Goal: Task Accomplishment & Management: Use online tool/utility

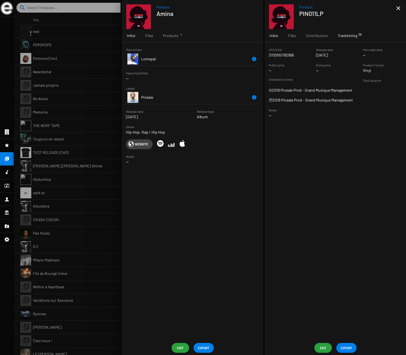
click at [347, 34] on span "Tracklisting 29" at bounding box center [347, 35] width 19 height 5
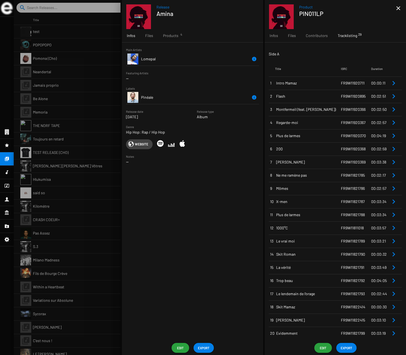
click at [350, 349] on span "EXPORT" at bounding box center [347, 348] width 12 height 10
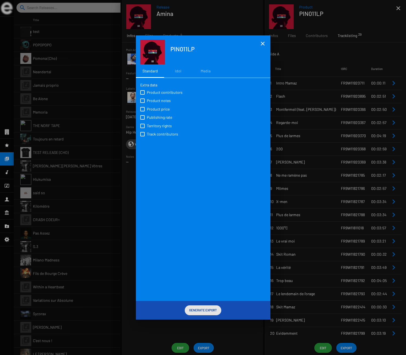
click at [200, 310] on span "Generate Export" at bounding box center [203, 310] width 28 height 10
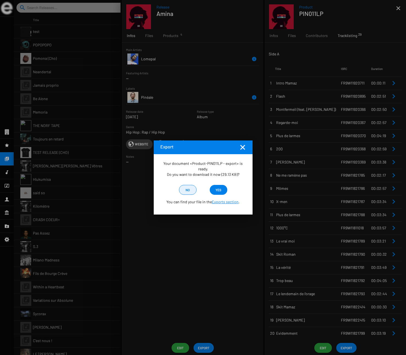
click at [185, 189] on span "no" at bounding box center [187, 190] width 9 height 10
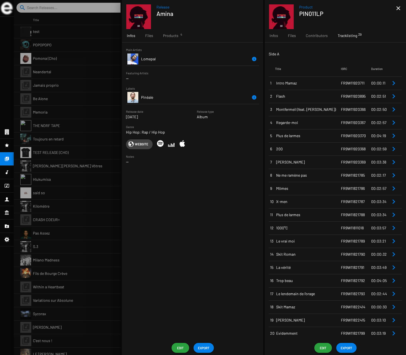
click at [112, 49] on div at bounding box center [210, 177] width 392 height 355
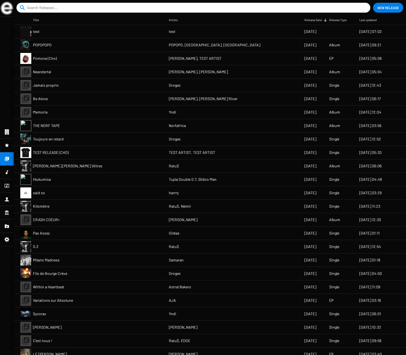
click at [72, 45] on mat-cell "POPOPOPO" at bounding box center [101, 44] width 136 height 13
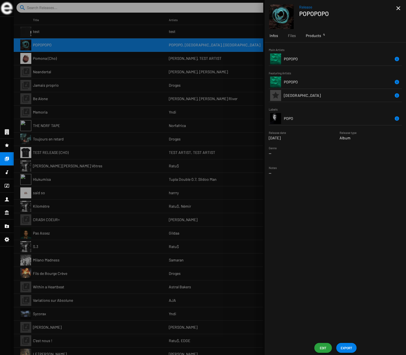
click at [316, 33] on span "Products 4" at bounding box center [313, 35] width 15 height 5
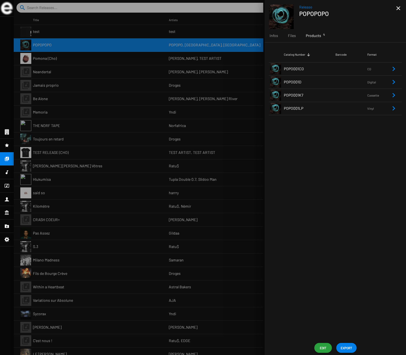
click at [311, 109] on td "POPO001LP" at bounding box center [310, 108] width 52 height 13
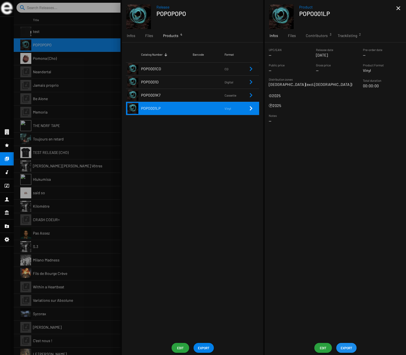
click at [347, 346] on span "EXPORT" at bounding box center [347, 348] width 12 height 10
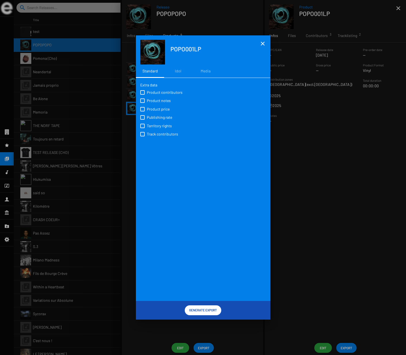
click at [206, 311] on span "Generate Export" at bounding box center [203, 310] width 28 height 10
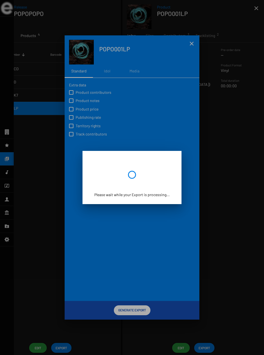
click at [209, 17] on div at bounding box center [132, 177] width 264 height 355
click at [193, 43] on div at bounding box center [132, 177] width 264 height 355
click at [255, 11] on div at bounding box center [132, 177] width 264 height 355
drag, startPoint x: 255, startPoint y: 9, endPoint x: 215, endPoint y: 2, distance: 40.3
click at [252, 9] on div at bounding box center [132, 177] width 264 height 355
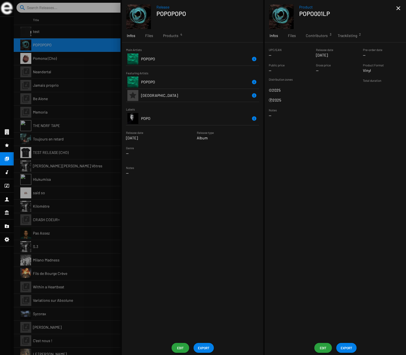
click at [263, 138] on div "UPC/EAN -- Release date May 8 2025 Pre-order date -- Public price -- Gross pric…" at bounding box center [335, 192] width 141 height 299
click at [263, 37] on span "Tracklisting 2" at bounding box center [347, 35] width 19 height 5
click at [263, 82] on span "POZIC" at bounding box center [312, 82] width 57 height 5
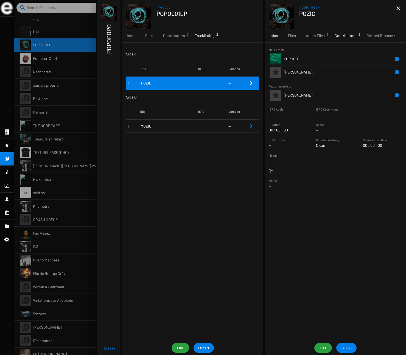
click at [263, 35] on span "Contributors 6" at bounding box center [346, 35] width 22 height 5
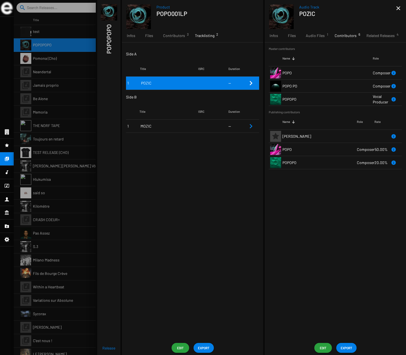
click at [173, 127] on span "MOZIC" at bounding box center [170, 126] width 58 height 5
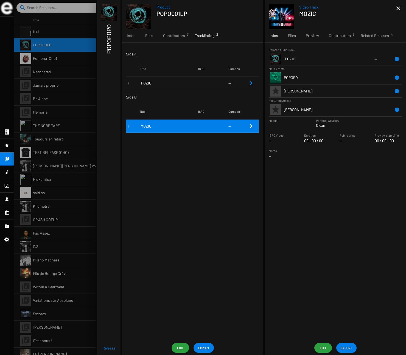
click at [55, 86] on div at bounding box center [210, 177] width 392 height 355
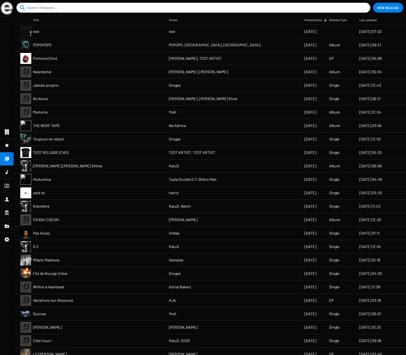
click at [62, 10] on input at bounding box center [194, 8] width 335 height 10
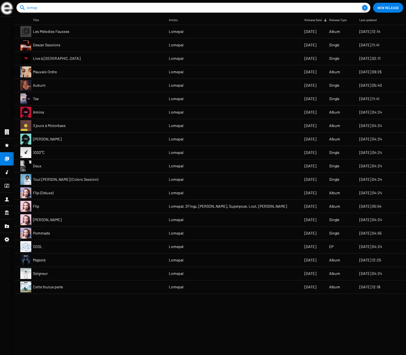
type input "lomep"
click at [63, 113] on mat-cell "Amina" at bounding box center [101, 112] width 136 height 13
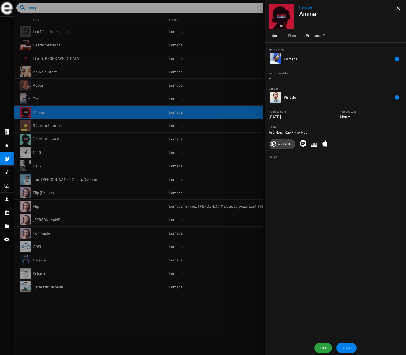
click at [263, 35] on span "Products 4" at bounding box center [313, 35] width 15 height 5
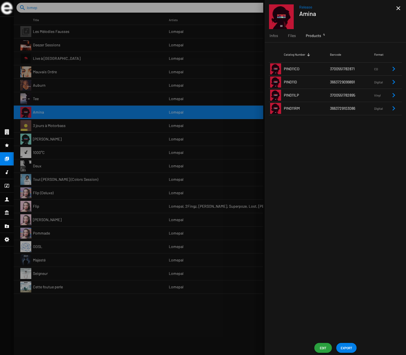
click at [263, 95] on td "PIN011LP" at bounding box center [307, 95] width 46 height 13
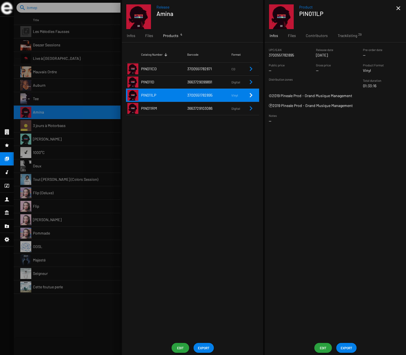
click at [263, 348] on span "EXPORT" at bounding box center [347, 348] width 12 height 10
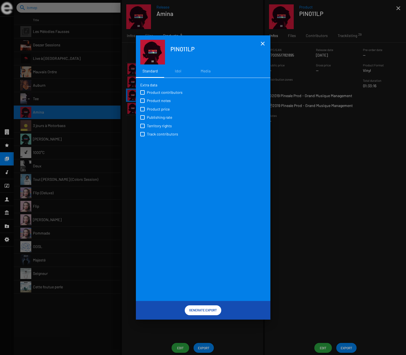
click at [208, 310] on span "Generate Export" at bounding box center [203, 310] width 28 height 10
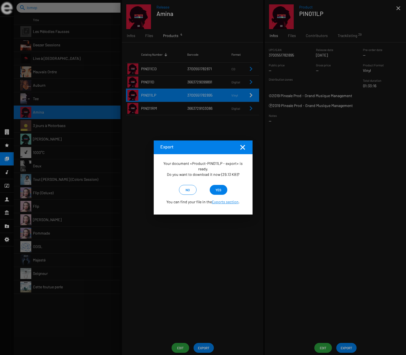
click at [188, 188] on span "no" at bounding box center [188, 190] width 4 height 10
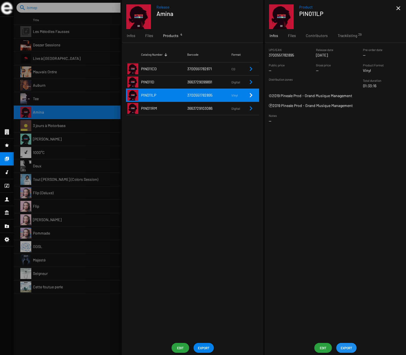
click at [263, 349] on span "EXPORT" at bounding box center [347, 348] width 12 height 10
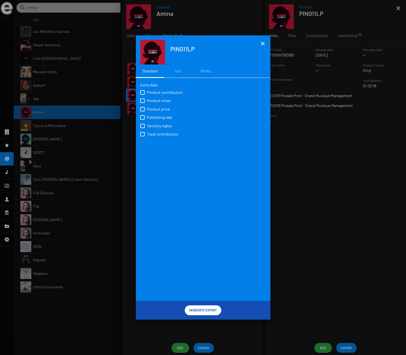
click at [154, 93] on span "Product contributors" at bounding box center [165, 92] width 36 height 5
click at [143, 95] on input "Product contributors" at bounding box center [142, 95] width 0 height 0
checkbox input "true"
drag, startPoint x: 152, startPoint y: 99, endPoint x: 152, endPoint y: 107, distance: 8.0
click at [152, 99] on span "Product notes" at bounding box center [159, 100] width 24 height 5
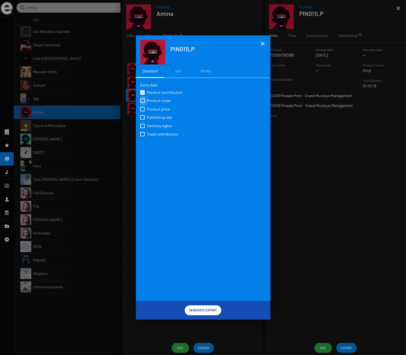
click at [143, 103] on input "Product notes" at bounding box center [142, 103] width 0 height 0
checkbox input "true"
drag, startPoint x: 152, startPoint y: 107, endPoint x: 151, endPoint y: 110, distance: 3.0
click at [152, 107] on span "Product price" at bounding box center [158, 109] width 23 height 5
click at [143, 112] on input "Product price" at bounding box center [142, 112] width 0 height 0
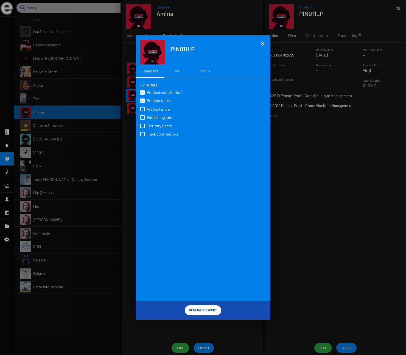
checkbox input "true"
drag, startPoint x: 151, startPoint y: 116, endPoint x: 151, endPoint y: 123, distance: 6.6
click at [151, 116] on span "Publishing rate" at bounding box center [159, 117] width 25 height 5
click at [143, 120] on input "Publishing rate" at bounding box center [142, 120] width 0 height 0
checkbox input "true"
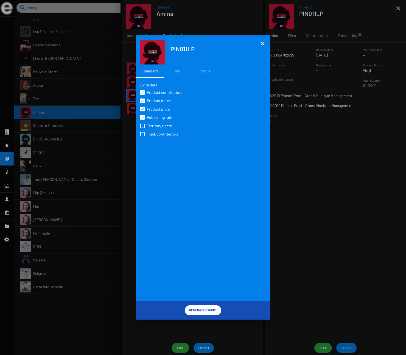
click at [151, 124] on span "Territory rights" at bounding box center [159, 125] width 25 height 5
click at [143, 128] on input "Territory rights" at bounding box center [142, 128] width 0 height 0
checkbox input "true"
click at [152, 133] on span "Track contributors" at bounding box center [162, 134] width 31 height 5
click at [143, 136] on input "Track contributors" at bounding box center [142, 136] width 0 height 0
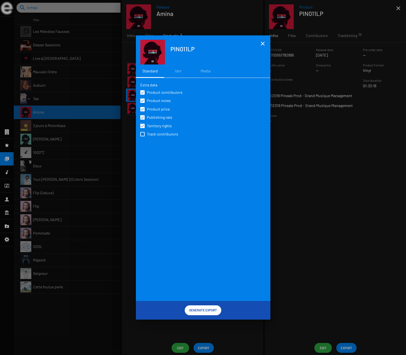
checkbox input "true"
click at [213, 311] on span "Generate Export" at bounding box center [203, 310] width 28 height 10
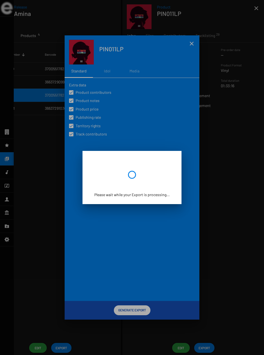
click at [191, 44] on div at bounding box center [132, 177] width 264 height 355
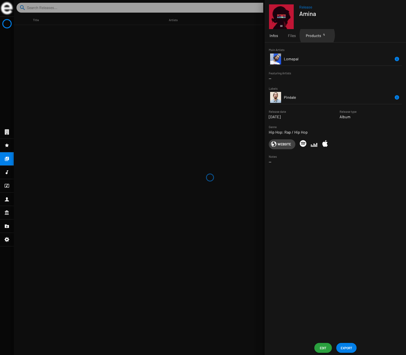
click at [263, 35] on span "Products 4" at bounding box center [313, 35] width 15 height 5
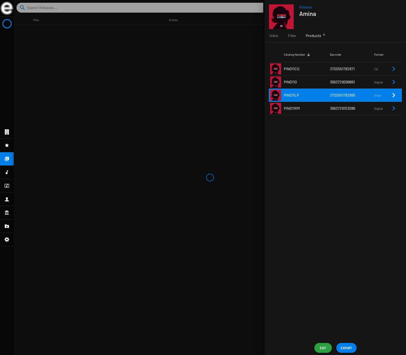
click at [263, 92] on td "PIN011LP" at bounding box center [307, 95] width 46 height 13
click at [263, 346] on span "EXPORT" at bounding box center [347, 348] width 12 height 10
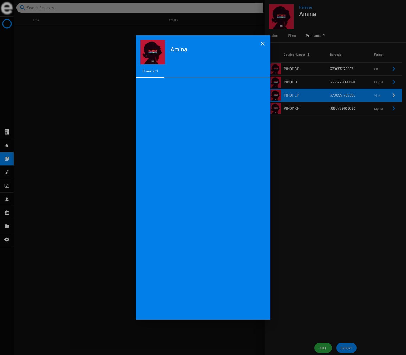
click at [263, 42] on mat-icon "close" at bounding box center [263, 43] width 7 height 7
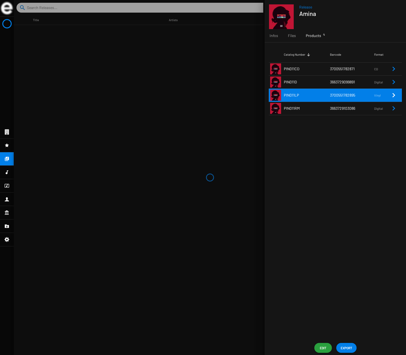
click at [263, 37] on span "Products 4" at bounding box center [313, 35] width 15 height 5
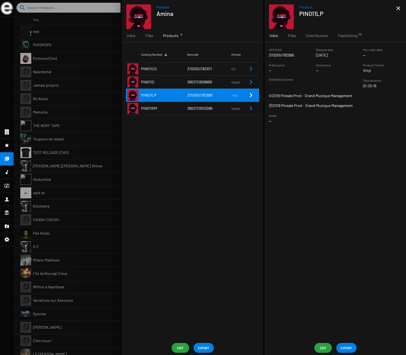
click at [263, 347] on span "EXPORT" at bounding box center [347, 348] width 12 height 10
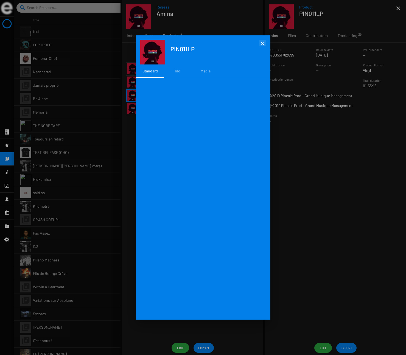
drag, startPoint x: 265, startPoint y: 43, endPoint x: 262, endPoint y: 44, distance: 3.0
click at [263, 43] on mat-icon "close" at bounding box center [263, 43] width 7 height 7
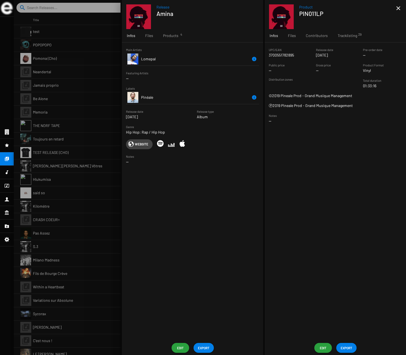
click at [347, 348] on span "EXPORT" at bounding box center [347, 348] width 12 height 10
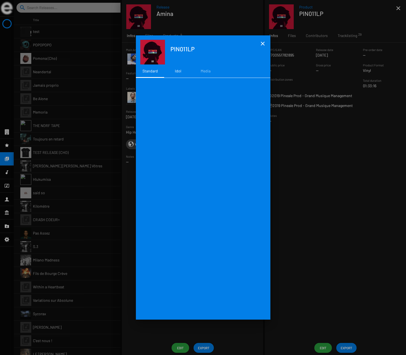
click at [179, 71] on div "Idol" at bounding box center [178, 70] width 6 height 5
drag, startPoint x: 209, startPoint y: 72, endPoint x: 178, endPoint y: 71, distance: 31.3
click at [209, 72] on div "Media" at bounding box center [206, 70] width 10 height 5
click at [152, 72] on div "Standard" at bounding box center [150, 70] width 15 height 5
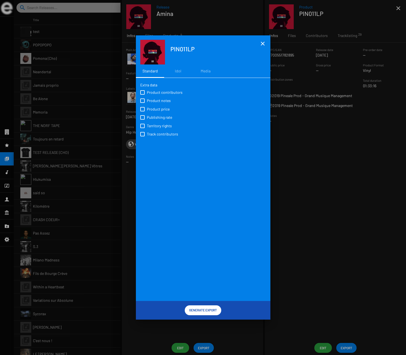
click at [206, 309] on span "Generate Export" at bounding box center [203, 310] width 28 height 10
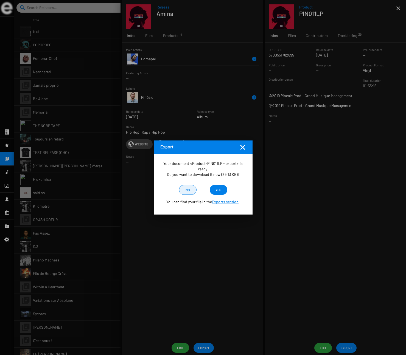
click at [187, 189] on span "no" at bounding box center [188, 190] width 4 height 10
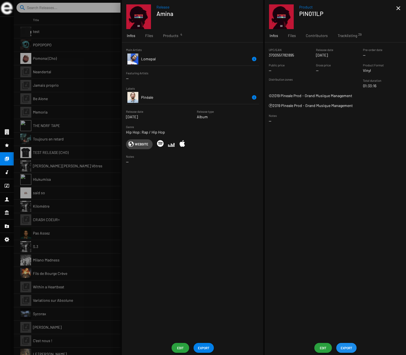
click at [347, 347] on span "EXPORT" at bounding box center [347, 348] width 12 height 10
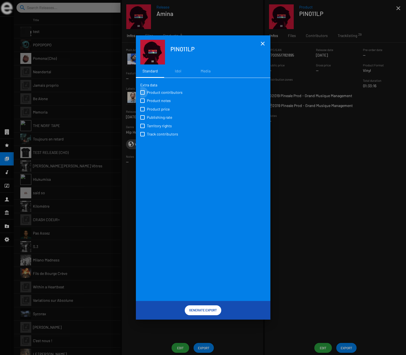
click at [156, 92] on span "Product contributors" at bounding box center [165, 92] width 36 height 5
click at [143, 95] on input "Product contributors" at bounding box center [142, 95] width 0 height 0
checkbox input "true"
click at [155, 100] on span "Product notes" at bounding box center [159, 100] width 24 height 5
click at [143, 103] on input "Product notes" at bounding box center [142, 103] width 0 height 0
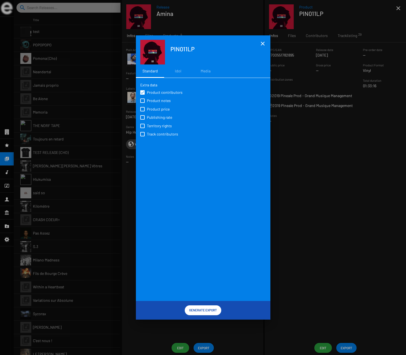
checkbox input "true"
click at [153, 109] on span "Product price" at bounding box center [158, 109] width 23 height 5
click at [143, 112] on input "Product price" at bounding box center [142, 112] width 0 height 0
checkbox input "true"
click at [153, 116] on span "Publishing rate" at bounding box center [159, 117] width 25 height 5
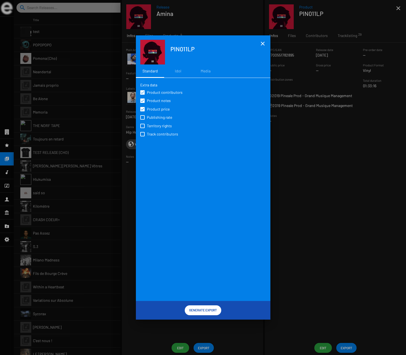
click at [143, 120] on input "Publishing rate" at bounding box center [142, 120] width 0 height 0
checkbox input "true"
drag, startPoint x: 154, startPoint y: 126, endPoint x: 154, endPoint y: 132, distance: 5.8
click at [154, 126] on span "Territory rights" at bounding box center [159, 125] width 25 height 5
click at [143, 128] on input "Territory rights" at bounding box center [142, 128] width 0 height 0
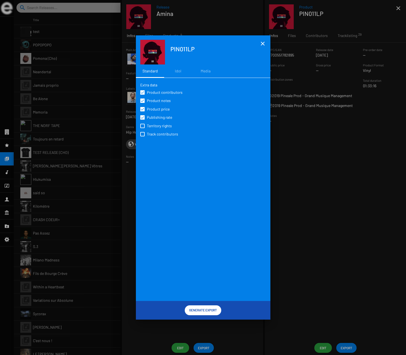
checkbox input "true"
click at [160, 136] on span "Track contributors" at bounding box center [162, 134] width 31 height 5
click at [143, 136] on input "Track contributors" at bounding box center [142, 136] width 0 height 0
checkbox input "true"
click at [208, 310] on span "Generate Export" at bounding box center [203, 310] width 28 height 10
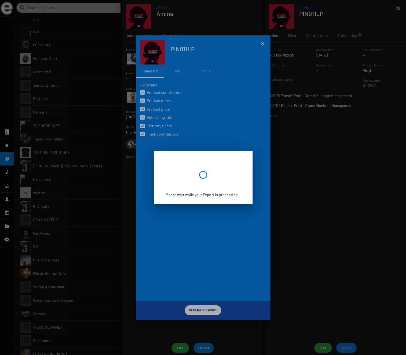
click at [179, 13] on div at bounding box center [203, 177] width 406 height 355
click at [84, 29] on div at bounding box center [203, 177] width 406 height 355
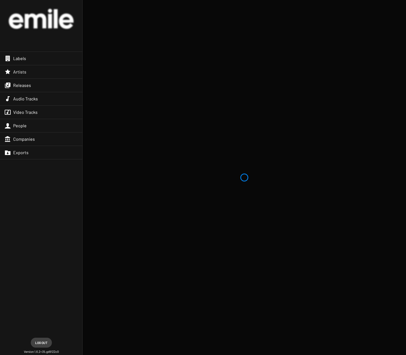
click at [25, 85] on span "Releases" at bounding box center [22, 85] width 18 height 5
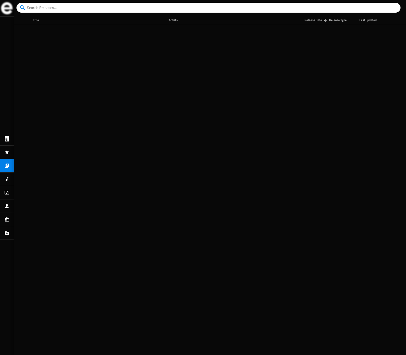
click at [51, 9] on input at bounding box center [210, 8] width 366 height 10
click at [11, 9] on img at bounding box center [7, 8] width 12 height 12
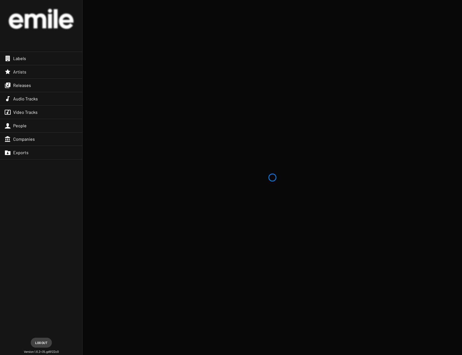
click at [88, 81] on app-home at bounding box center [273, 177] width 380 height 355
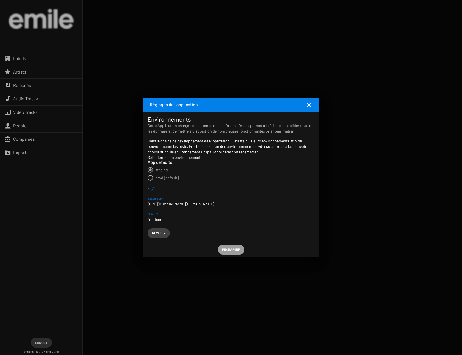
click at [158, 180] on span "prod [default]" at bounding box center [166, 177] width 23 height 5
click at [151, 181] on input "prod [default]" at bounding box center [150, 181] width 0 height 0
radio input "true"
click at [161, 170] on span "staging" at bounding box center [161, 170] width 12 height 5
click at [151, 173] on input "staging" at bounding box center [150, 173] width 0 height 0
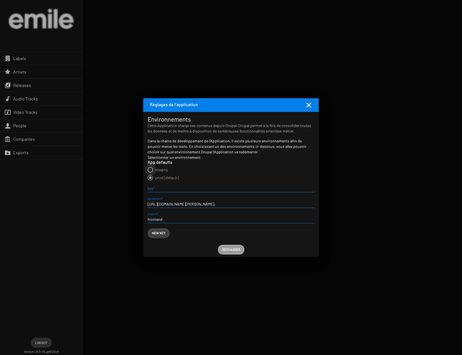
radio input "true"
click at [231, 250] on span "Recharger" at bounding box center [231, 250] width 18 height 10
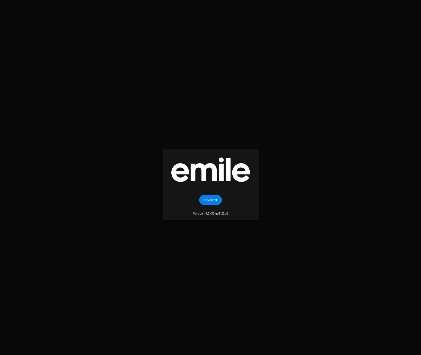
click at [209, 199] on span "Connect" at bounding box center [211, 200] width 14 height 10
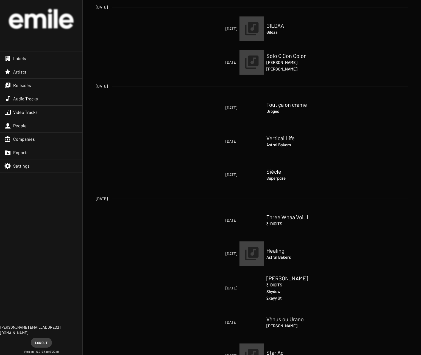
click at [32, 86] on div "Releases" at bounding box center [41, 85] width 82 height 13
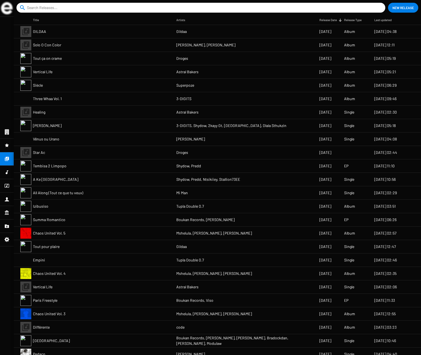
click at [45, 8] on input at bounding box center [202, 8] width 350 height 10
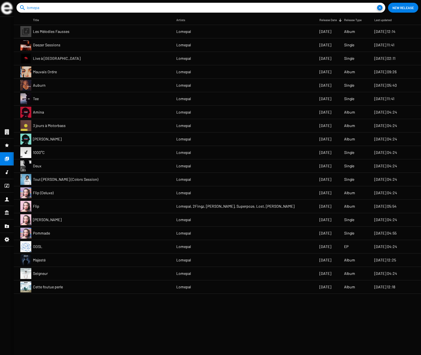
type input "lomepa"
click at [68, 114] on mat-cell "Amina" at bounding box center [104, 112] width 143 height 13
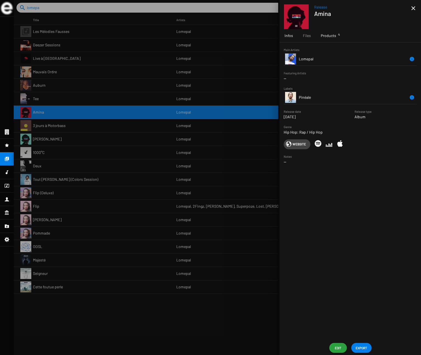
click at [332, 36] on span "Products 4" at bounding box center [328, 35] width 15 height 5
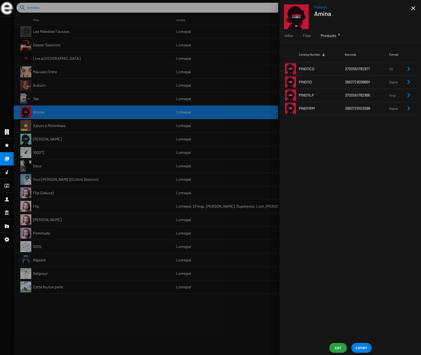
click at [320, 93] on td "PIN011LP" at bounding box center [322, 95] width 46 height 13
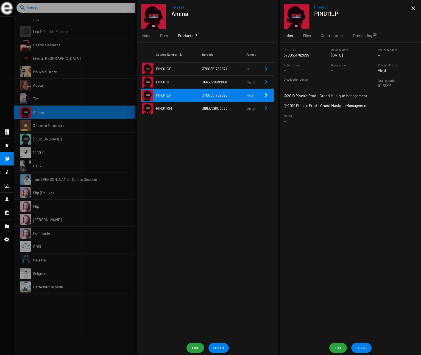
click at [363, 346] on span "EXPORT" at bounding box center [362, 348] width 12 height 10
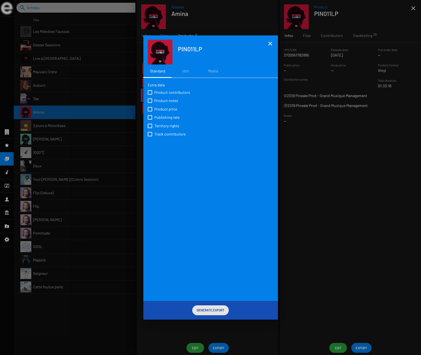
click at [210, 311] on span "Generate Export" at bounding box center [211, 310] width 28 height 10
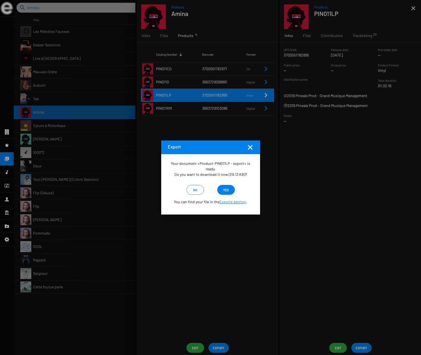
click at [225, 188] on span "yes" at bounding box center [226, 190] width 6 height 10
click at [194, 188] on span "no" at bounding box center [195, 190] width 4 height 10
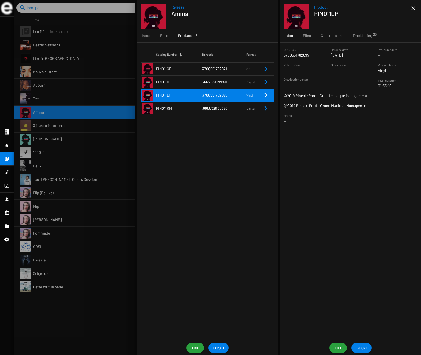
click at [364, 347] on span "EXPORT" at bounding box center [362, 348] width 12 height 10
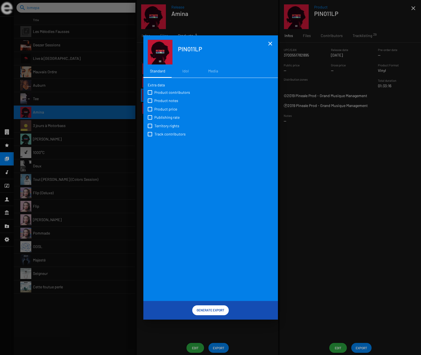
click at [165, 93] on span "Product contributors" at bounding box center [172, 92] width 36 height 5
click at [150, 95] on input "Product contributors" at bounding box center [150, 95] width 0 height 0
checkbox input "true"
click at [164, 99] on span "Product notes" at bounding box center [166, 100] width 24 height 5
click at [150, 103] on input "Product notes" at bounding box center [150, 103] width 0 height 0
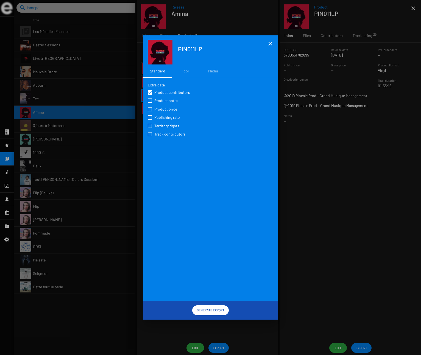
checkbox input "true"
drag, startPoint x: 161, startPoint y: 110, endPoint x: 160, endPoint y: 116, distance: 5.7
click at [161, 110] on span "Product price" at bounding box center [165, 109] width 23 height 5
click at [150, 112] on input "Product price" at bounding box center [150, 112] width 0 height 0
checkbox input "true"
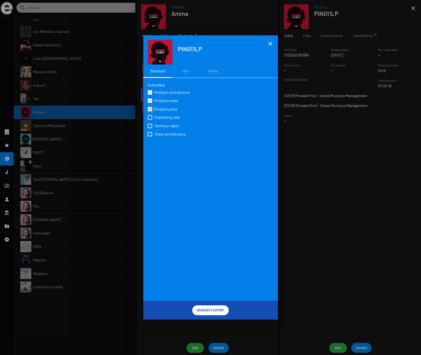
click at [160, 117] on span "Publishing rate" at bounding box center [166, 117] width 25 height 5
click at [150, 120] on input "Publishing rate" at bounding box center [150, 120] width 0 height 0
checkbox input "true"
drag, startPoint x: 158, startPoint y: 127, endPoint x: 158, endPoint y: 130, distance: 3.0
click at [158, 127] on span "Territory rights" at bounding box center [166, 125] width 25 height 5
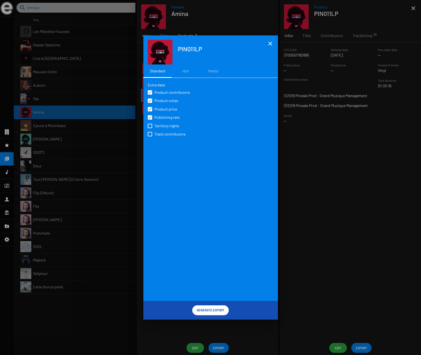
click at [150, 128] on input "Territory rights" at bounding box center [150, 128] width 0 height 0
checkbox input "true"
drag, startPoint x: 157, startPoint y: 132, endPoint x: 175, endPoint y: 160, distance: 33.1
click at [158, 132] on span "Track contributors" at bounding box center [169, 134] width 31 height 5
click at [150, 136] on input "Track contributors" at bounding box center [150, 136] width 0 height 0
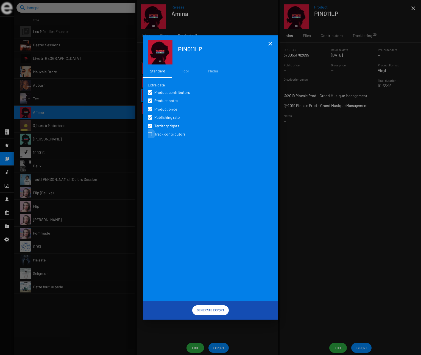
checkbox input "true"
click at [218, 311] on span "Generate Export" at bounding box center [211, 310] width 28 height 10
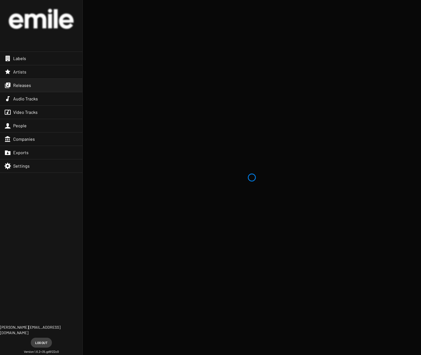
click at [29, 88] on span "Releases" at bounding box center [22, 85] width 18 height 5
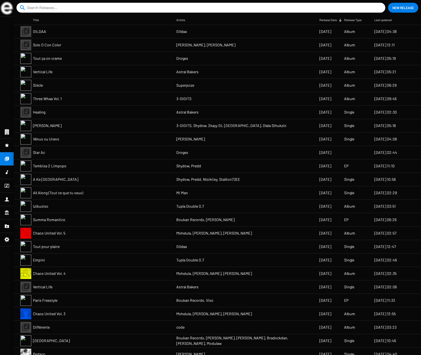
click at [84, 47] on mat-cell "Solo O Con Color" at bounding box center [104, 44] width 143 height 13
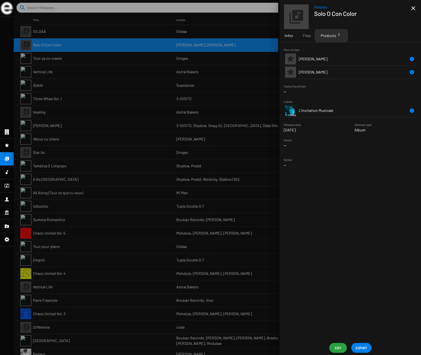
click at [331, 35] on span "Products 2" at bounding box center [328, 35] width 15 height 5
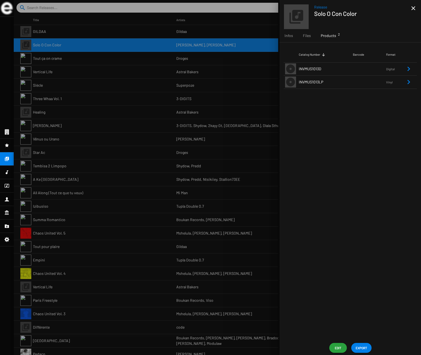
click at [321, 80] on span "INVMUS1013LP" at bounding box center [311, 82] width 24 height 5
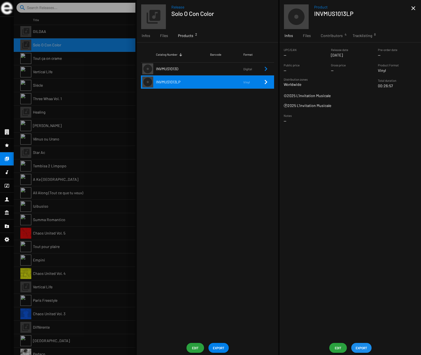
click at [362, 345] on span "EXPORT" at bounding box center [362, 348] width 12 height 10
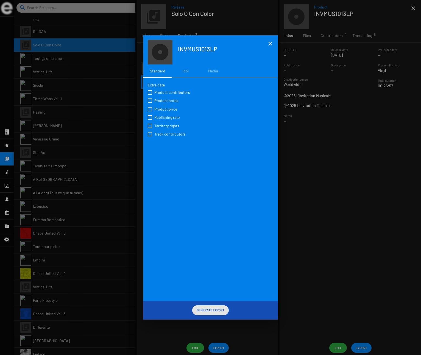
click at [212, 311] on span "Generate Export" at bounding box center [211, 310] width 28 height 10
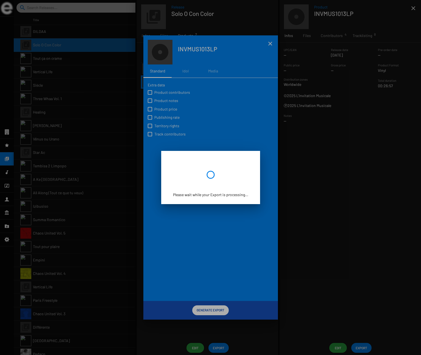
click at [95, 22] on div at bounding box center [210, 177] width 421 height 355
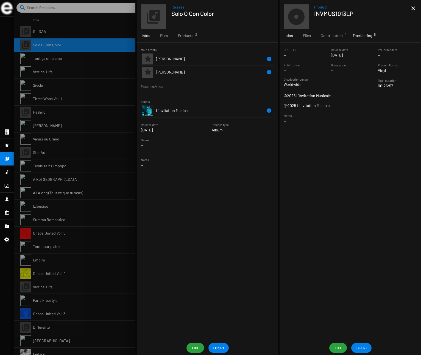
click at [369, 35] on span "Tracklisting 8" at bounding box center [362, 35] width 19 height 5
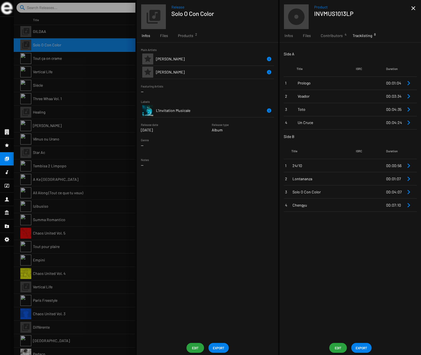
click at [330, 83] on span "Prologo" at bounding box center [327, 82] width 58 height 5
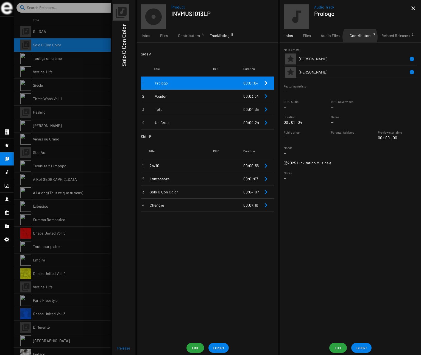
click at [359, 37] on span "Contributors 7" at bounding box center [361, 35] width 22 height 5
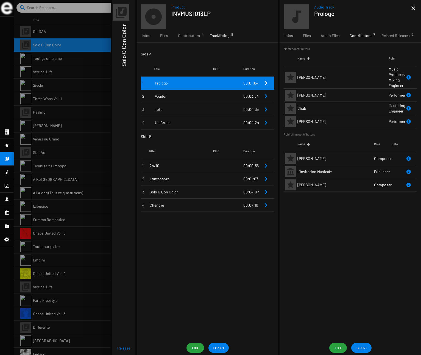
click at [177, 97] on span "Voador" at bounding box center [184, 96] width 58 height 5
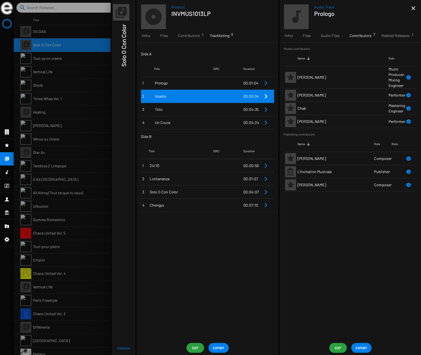
click at [176, 107] on span "Toto" at bounding box center [184, 109] width 58 height 5
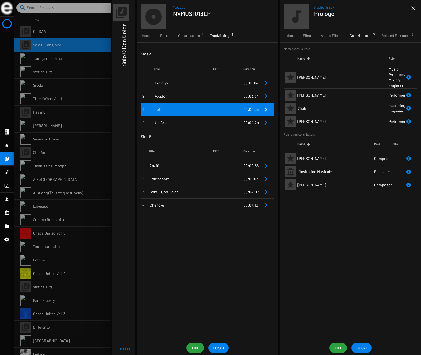
click at [185, 119] on td "Un Cruce" at bounding box center [183, 122] width 59 height 13
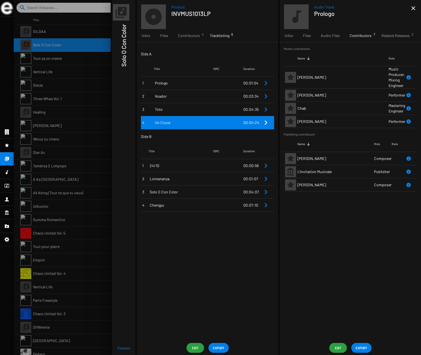
click at [182, 167] on span "24/10" at bounding box center [181, 165] width 63 height 5
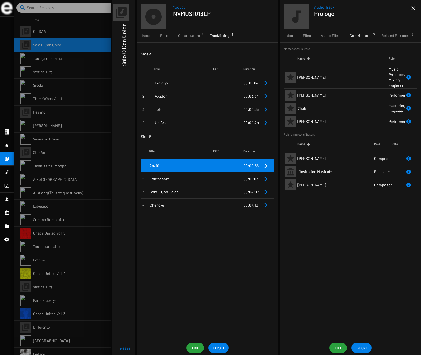
click at [186, 179] on span "Lontananza" at bounding box center [181, 178] width 63 height 5
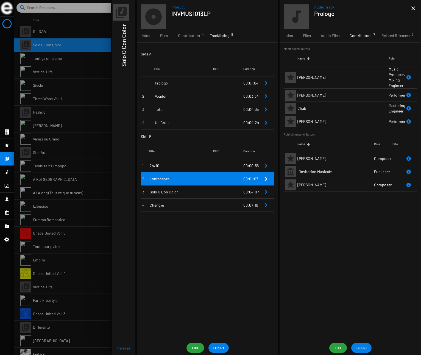
click at [191, 194] on span "Solo O Con Color" at bounding box center [181, 191] width 63 height 5
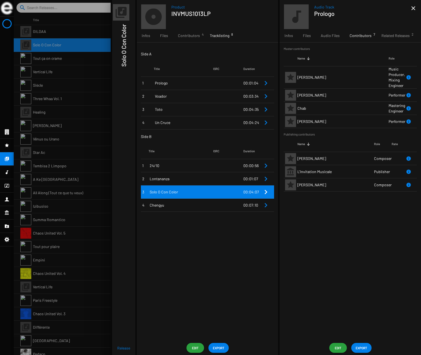
click at [196, 207] on span "Chengyu" at bounding box center [181, 205] width 63 height 5
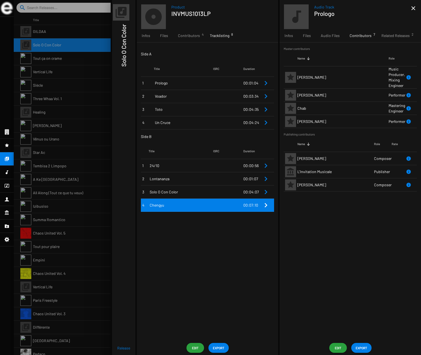
click at [189, 83] on span "Prologo" at bounding box center [184, 82] width 58 height 5
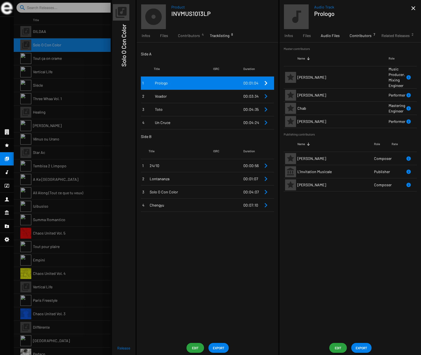
click at [331, 36] on span "Audio Files" at bounding box center [330, 35] width 19 height 5
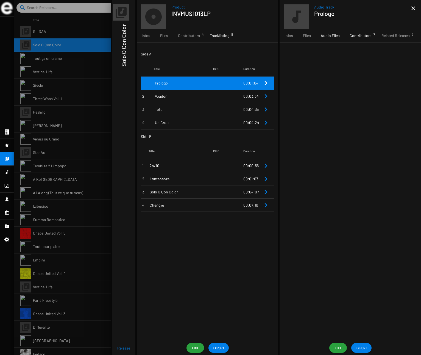
click at [363, 36] on span "Contributors 7" at bounding box center [361, 35] width 22 height 5
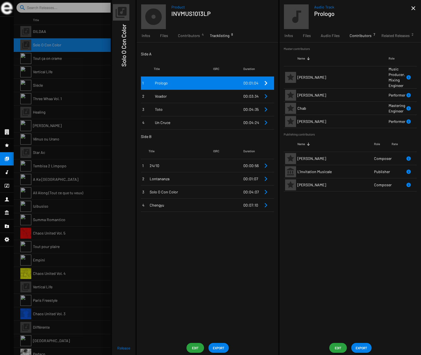
click at [177, 99] on td "Voador" at bounding box center [183, 96] width 59 height 13
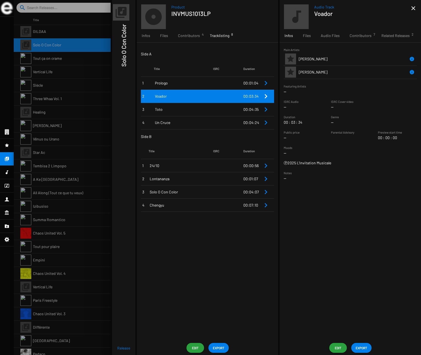
click at [175, 78] on td "Prologo" at bounding box center [183, 83] width 59 height 13
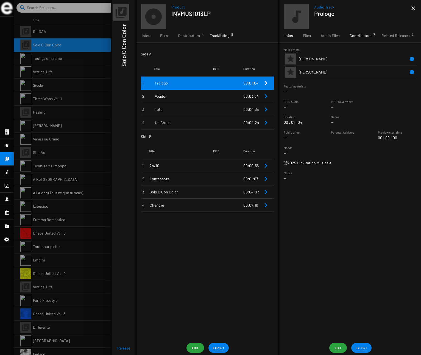
click at [363, 36] on span "Contributors 7" at bounding box center [361, 35] width 22 height 5
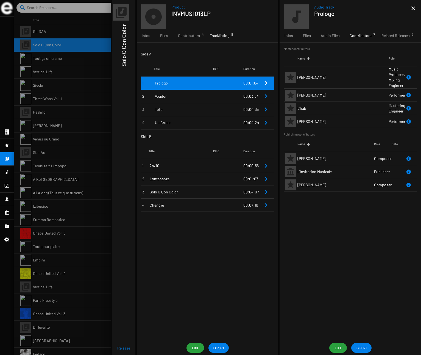
click at [178, 100] on td "Voador" at bounding box center [183, 96] width 59 height 13
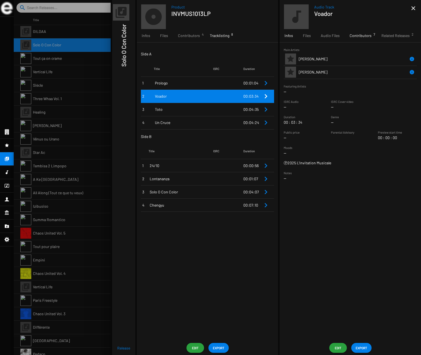
click at [355, 34] on span "Contributors 7" at bounding box center [361, 35] width 22 height 5
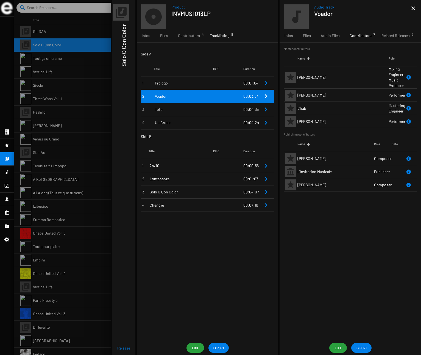
click at [197, 111] on span "Toto" at bounding box center [184, 109] width 58 height 5
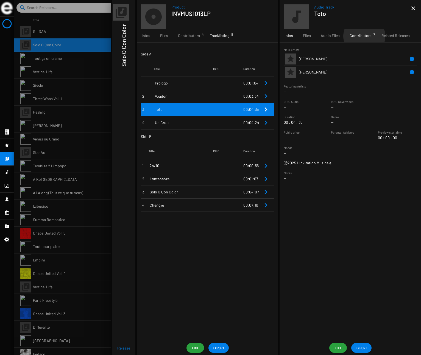
click at [363, 36] on span "Contributors 7" at bounding box center [361, 35] width 22 height 5
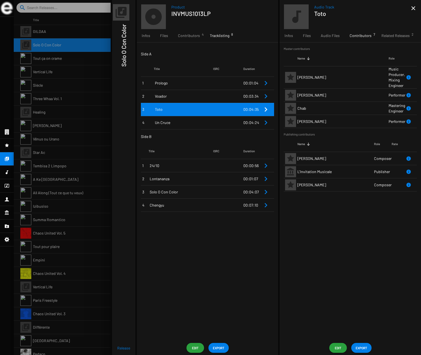
click at [188, 126] on td "Un Cruce" at bounding box center [183, 122] width 59 height 13
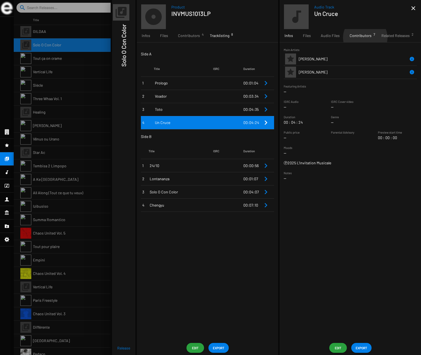
click at [364, 38] on span "Contributors 7" at bounding box center [361, 35] width 22 height 5
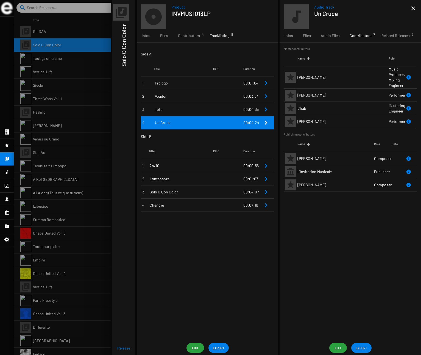
click at [178, 165] on span "24/10" at bounding box center [181, 165] width 63 height 5
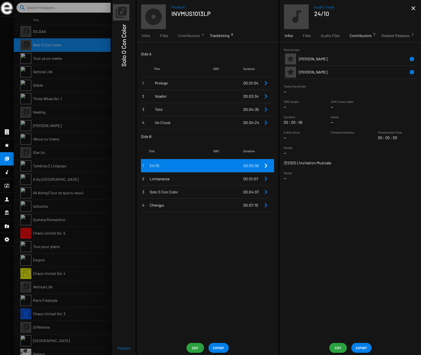
click at [361, 37] on span "Contributors 7" at bounding box center [361, 35] width 22 height 5
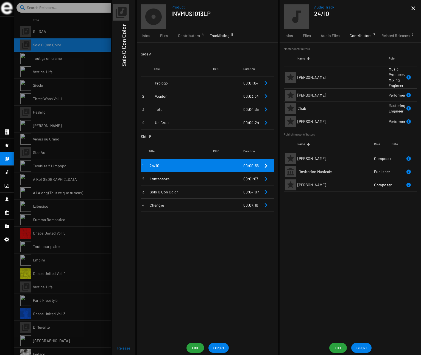
click at [182, 181] on span "Lontananza" at bounding box center [181, 178] width 63 height 5
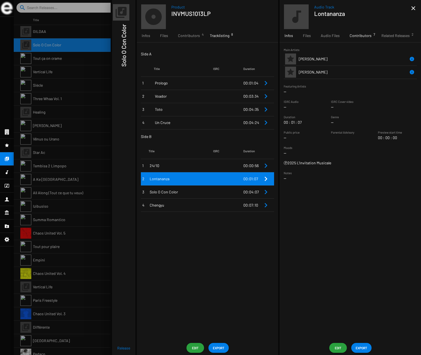
click at [361, 36] on span "Contributors 7" at bounding box center [361, 35] width 22 height 5
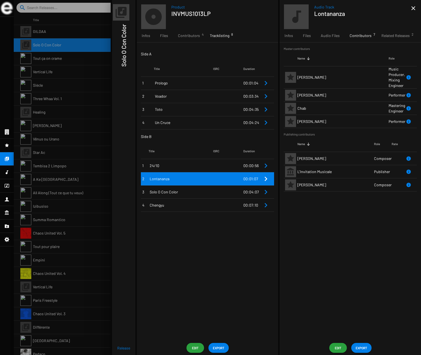
click at [186, 193] on span "Solo O Con Color" at bounding box center [181, 191] width 63 height 5
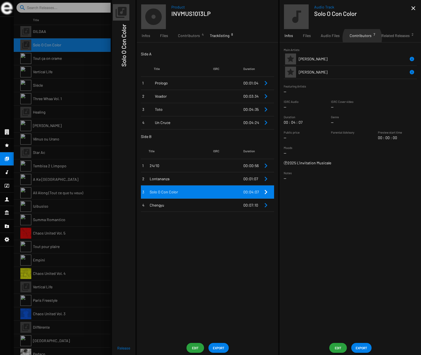
click at [361, 38] on span "Contributors 7" at bounding box center [361, 35] width 22 height 5
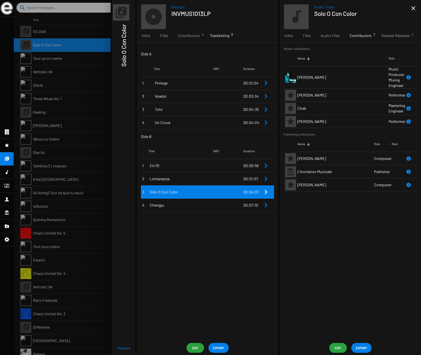
click at [197, 208] on td "Chengyu" at bounding box center [181, 205] width 65 height 13
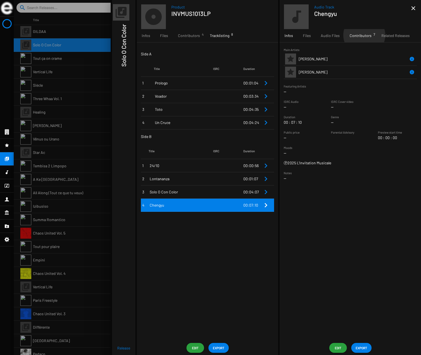
click at [363, 35] on span "Contributors 7" at bounding box center [361, 35] width 22 height 5
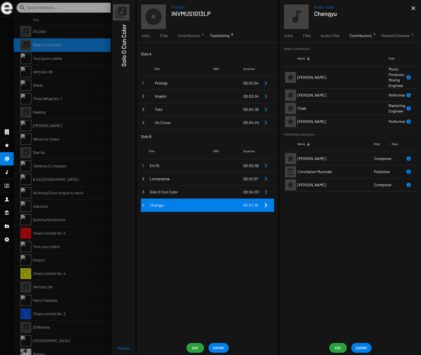
click at [95, 68] on div at bounding box center [217, 177] width 407 height 355
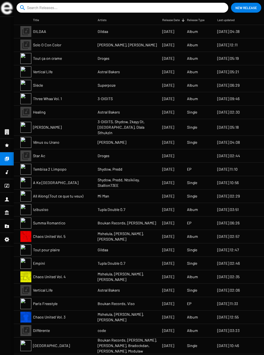
click at [56, 44] on span "Solo O Con Color" at bounding box center [47, 44] width 28 height 5
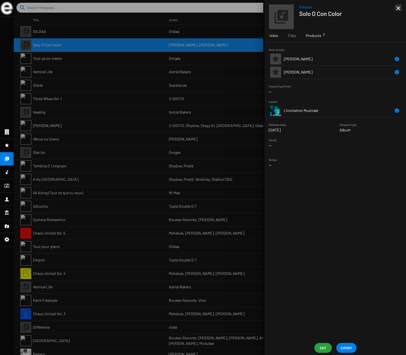
click at [312, 36] on span "Products 2" at bounding box center [313, 35] width 15 height 5
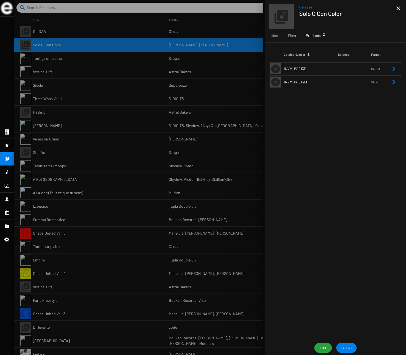
click at [300, 80] on span "INVMUS1013LP" at bounding box center [296, 82] width 24 height 5
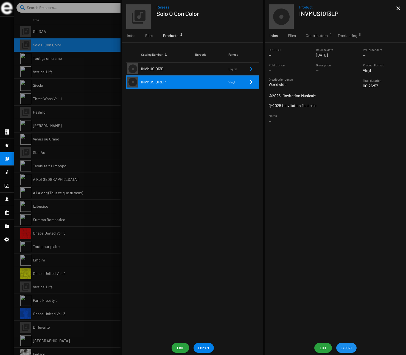
click at [348, 347] on span "EXPORT" at bounding box center [347, 348] width 12 height 10
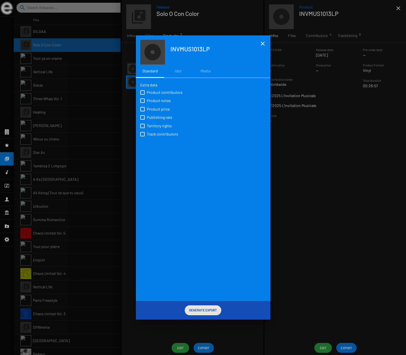
click at [213, 310] on span "Generate Export" at bounding box center [203, 310] width 28 height 10
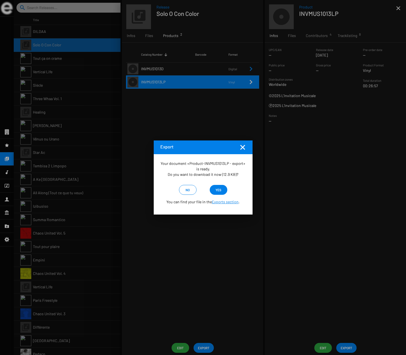
click at [216, 189] on span "yes" at bounding box center [219, 190] width 6 height 10
click at [187, 188] on span "no" at bounding box center [188, 190] width 4 height 10
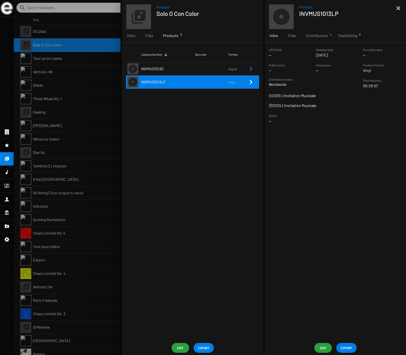
click at [350, 348] on span "EXPORT" at bounding box center [347, 348] width 12 height 10
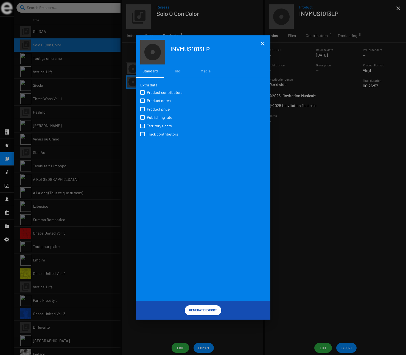
drag, startPoint x: 167, startPoint y: 91, endPoint x: 164, endPoint y: 95, distance: 5.2
click at [167, 91] on span "Product contributors" at bounding box center [165, 92] width 36 height 5
click at [143, 95] on input "Product contributors" at bounding box center [142, 95] width 0 height 0
checkbox input "true"
drag, startPoint x: 160, startPoint y: 99, endPoint x: 159, endPoint y: 103, distance: 3.7
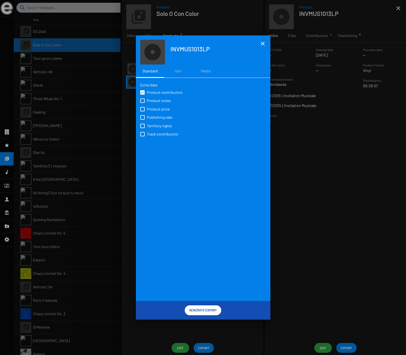
click at [160, 100] on span "Product notes" at bounding box center [159, 100] width 24 height 5
click at [143, 103] on input "Product notes" at bounding box center [142, 103] width 0 height 0
checkbox input "true"
drag, startPoint x: 156, startPoint y: 109, endPoint x: 153, endPoint y: 118, distance: 8.7
click at [156, 110] on span "Product price" at bounding box center [158, 109] width 23 height 5
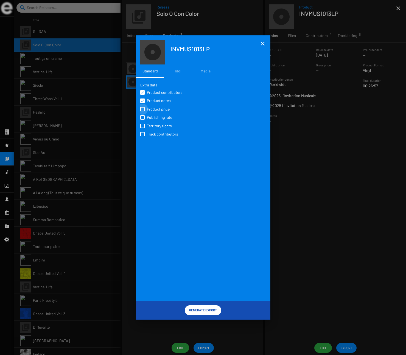
click at [143, 112] on input "Product price" at bounding box center [142, 112] width 0 height 0
checkbox input "true"
drag, startPoint x: 153, startPoint y: 118, endPoint x: 153, endPoint y: 122, distance: 3.6
click at [153, 118] on span "Publishing rate" at bounding box center [159, 117] width 25 height 5
click at [143, 120] on input "Publishing rate" at bounding box center [142, 120] width 0 height 0
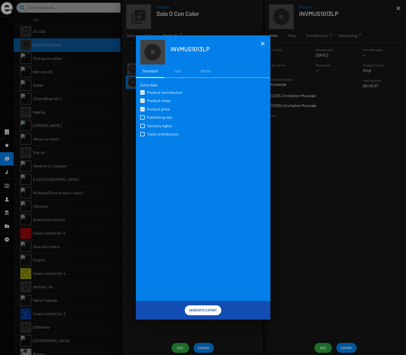
checkbox input "true"
click at [152, 127] on span "Territory rights" at bounding box center [159, 125] width 25 height 5
click at [143, 128] on input "Territory rights" at bounding box center [142, 128] width 0 height 0
checkbox input "true"
click at [151, 134] on span "Track contributors" at bounding box center [162, 134] width 31 height 5
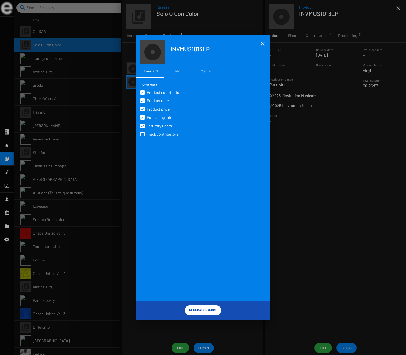
click at [143, 136] on input "Track contributors" at bounding box center [142, 136] width 0 height 0
checkbox input "true"
click at [213, 311] on span "Generate Export" at bounding box center [203, 310] width 28 height 10
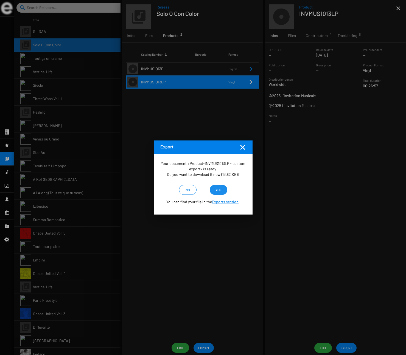
click at [218, 189] on span "yes" at bounding box center [219, 190] width 6 height 10
click at [243, 148] on mat-icon "Fermer la fenêtre" at bounding box center [242, 147] width 7 height 7
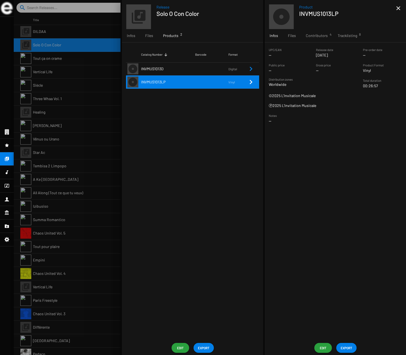
click at [170, 69] on td "INVMUS1013D" at bounding box center [168, 68] width 54 height 13
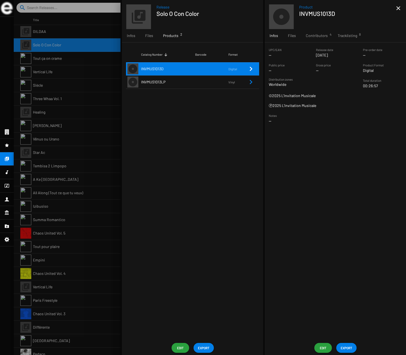
click at [349, 347] on span "EXPORT" at bounding box center [347, 348] width 12 height 10
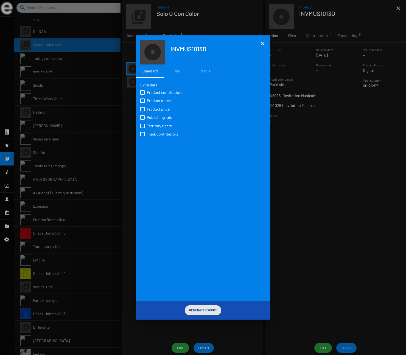
click at [205, 310] on span "Generate Export" at bounding box center [203, 310] width 28 height 10
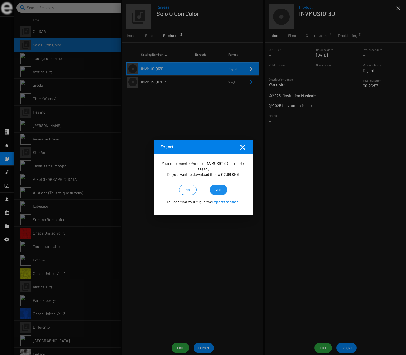
click at [217, 190] on span "yes" at bounding box center [219, 190] width 6 height 10
click at [84, 69] on div at bounding box center [203, 177] width 406 height 355
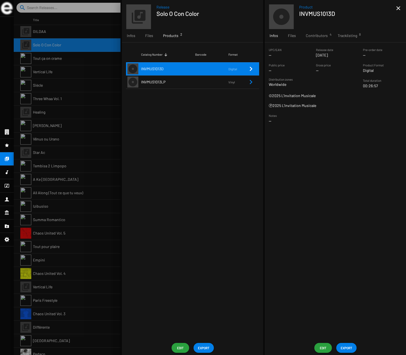
click at [11, 132] on div at bounding box center [7, 132] width 14 height 13
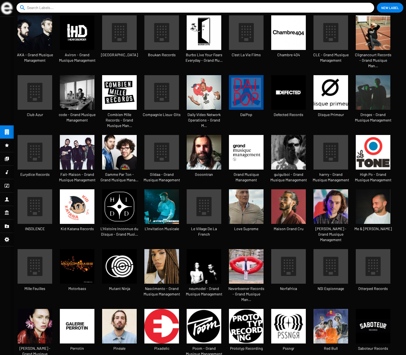
click at [38, 38] on img at bounding box center [35, 32] width 35 height 35
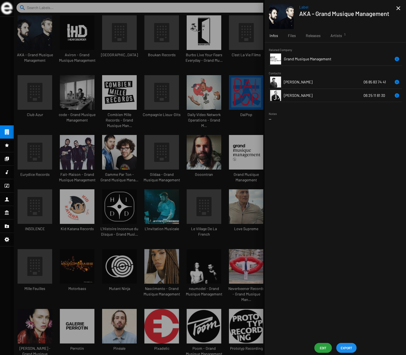
click at [348, 350] on span "EXPORT" at bounding box center [347, 348] width 12 height 10
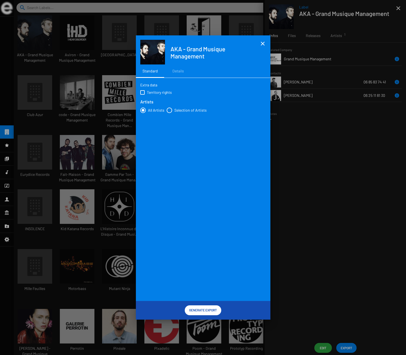
click at [204, 312] on span "Generate Export" at bounding box center [203, 310] width 28 height 10
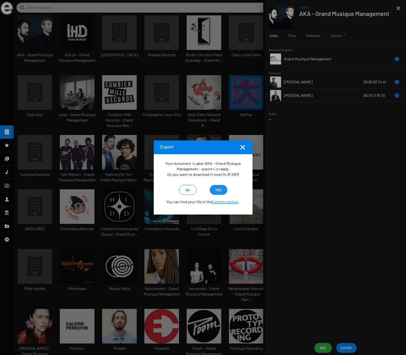
drag, startPoint x: 221, startPoint y: 191, endPoint x: 214, endPoint y: 183, distance: 10.1
click at [221, 191] on span "yes" at bounding box center [219, 190] width 6 height 10
click at [27, 140] on div at bounding box center [203, 177] width 406 height 355
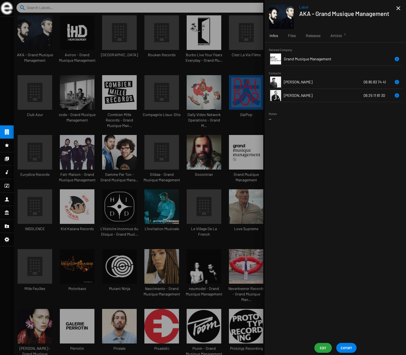
click at [9, 144] on icon at bounding box center [6, 145] width 5 height 7
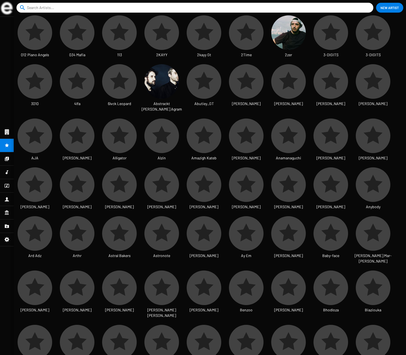
click at [291, 34] on img at bounding box center [288, 32] width 35 height 35
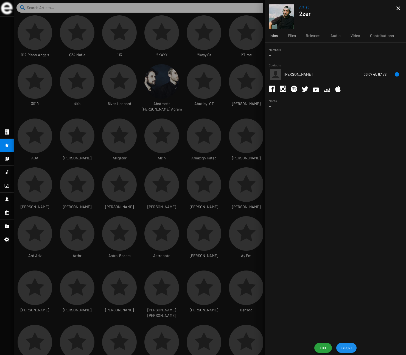
click at [348, 350] on span "EXPORT" at bounding box center [347, 348] width 12 height 10
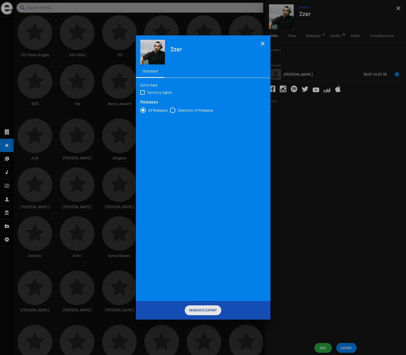
click at [202, 309] on span "Generate Export" at bounding box center [203, 310] width 28 height 10
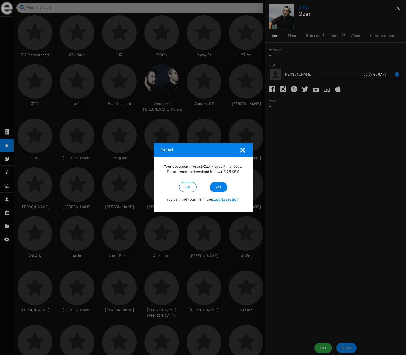
click at [220, 187] on span "yes" at bounding box center [219, 187] width 6 height 10
click at [39, 130] on div at bounding box center [203, 177] width 406 height 355
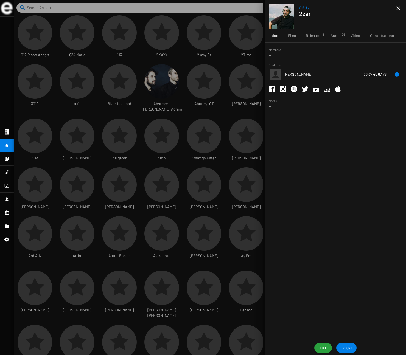
click at [8, 160] on icon at bounding box center [7, 159] width 4 height 4
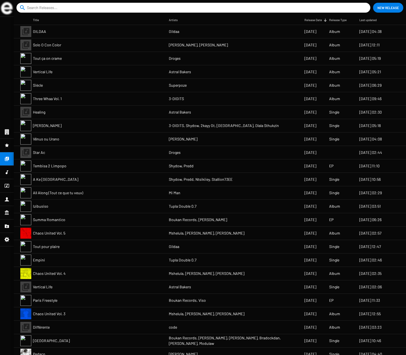
click at [66, 157] on mat-cell "Star Ac" at bounding box center [101, 152] width 136 height 13
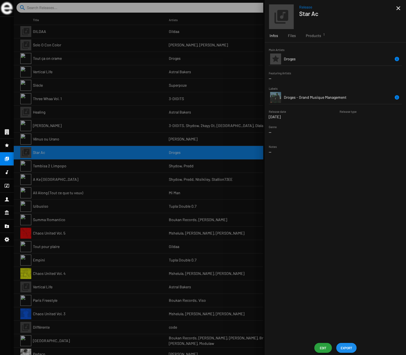
click at [345, 346] on span "EXPORT" at bounding box center [347, 348] width 12 height 10
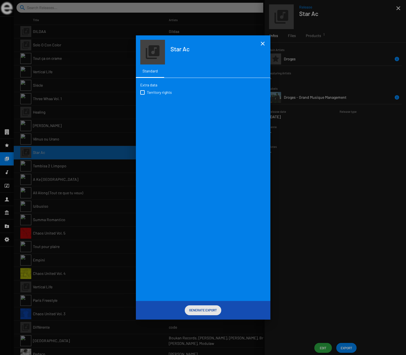
click at [200, 307] on span "Generate Export" at bounding box center [203, 310] width 28 height 10
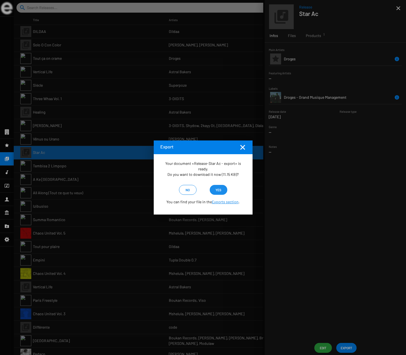
click at [220, 186] on span "yes" at bounding box center [219, 190] width 6 height 10
drag, startPoint x: 329, startPoint y: 75, endPoint x: 329, endPoint y: 47, distance: 27.5
click at [329, 74] on div at bounding box center [203, 177] width 406 height 355
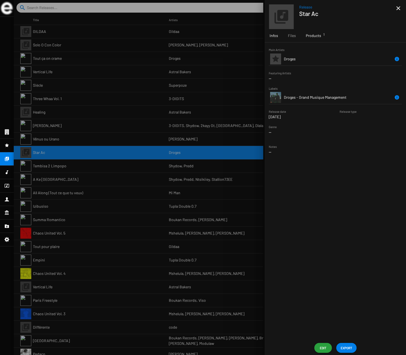
click at [316, 36] on span "Products 1" at bounding box center [313, 35] width 15 height 5
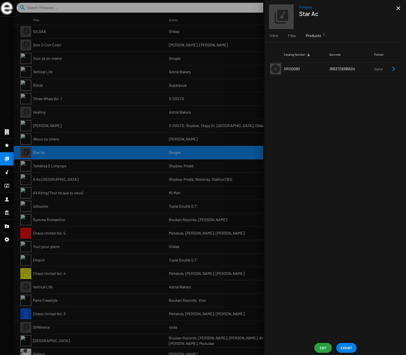
click at [328, 69] on td "DRO009D" at bounding box center [307, 68] width 46 height 13
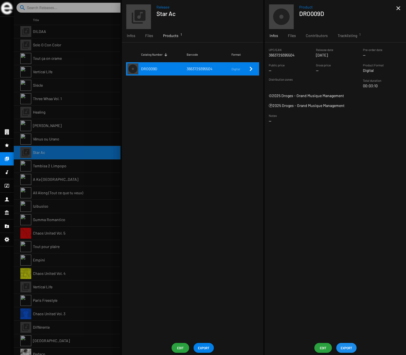
click at [347, 348] on span "EXPORT" at bounding box center [347, 348] width 12 height 10
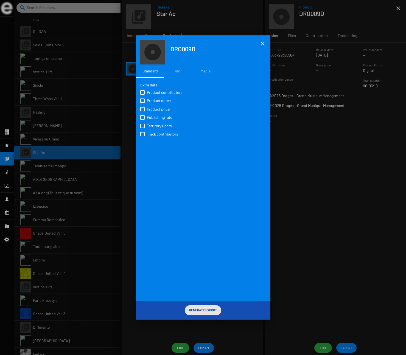
click at [209, 313] on span "Generate Export" at bounding box center [203, 310] width 28 height 10
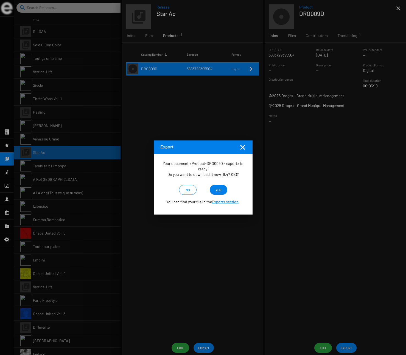
click at [222, 190] on span "yes" at bounding box center [218, 190] width 9 height 10
click at [42, 168] on div at bounding box center [203, 177] width 406 height 355
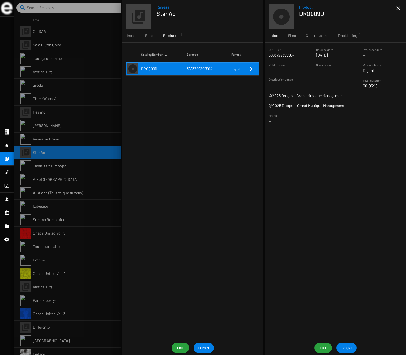
click at [10, 172] on div at bounding box center [7, 172] width 14 height 13
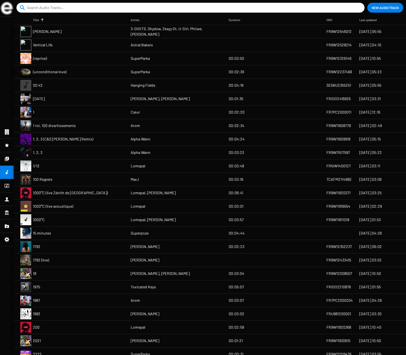
click at [57, 60] on mat-cell "(reprise)" at bounding box center [82, 58] width 98 height 13
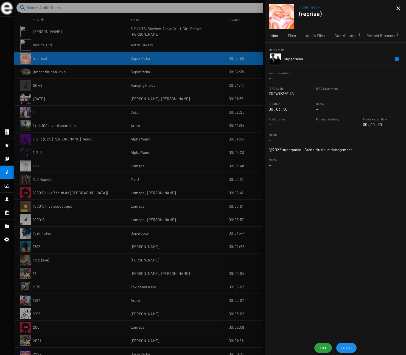
click at [349, 348] on span "EXPORT" at bounding box center [347, 348] width 12 height 10
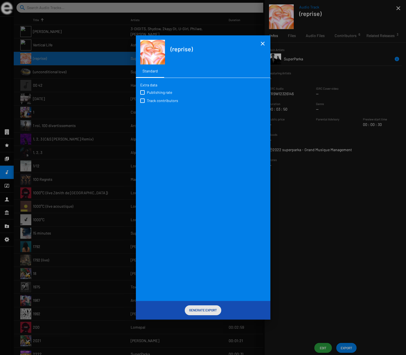
click at [211, 311] on span "Generate Export" at bounding box center [203, 310] width 28 height 10
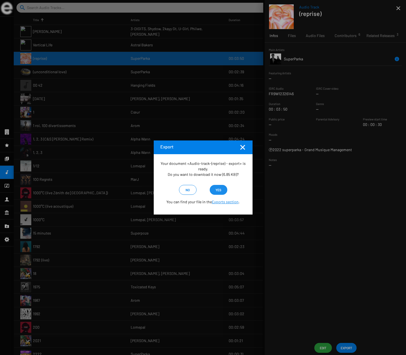
click at [220, 189] on span "yes" at bounding box center [219, 190] width 6 height 10
drag, startPoint x: 81, startPoint y: 127, endPoint x: 40, endPoint y: 176, distance: 63.2
click at [81, 127] on div at bounding box center [203, 177] width 406 height 355
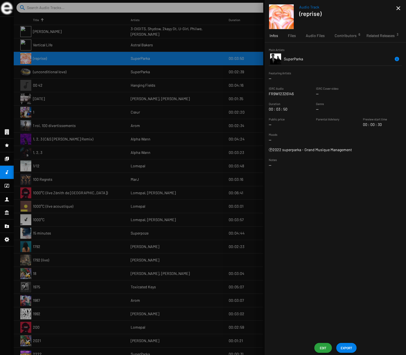
click at [47, 178] on div at bounding box center [210, 177] width 392 height 355
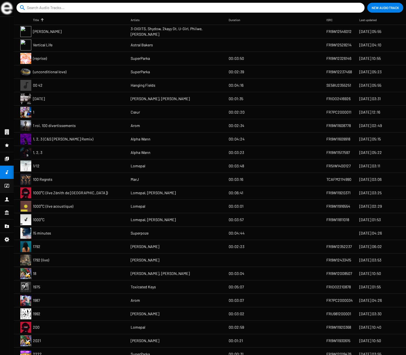
click at [7, 184] on icon at bounding box center [6, 186] width 5 height 7
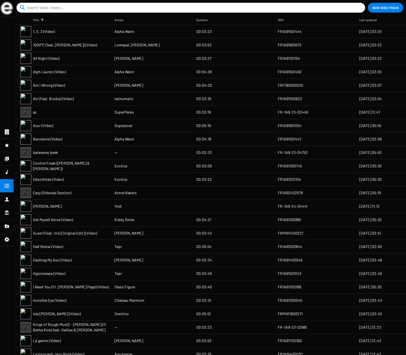
click at [54, 58] on span "All Right (Video)" at bounding box center [46, 58] width 27 height 5
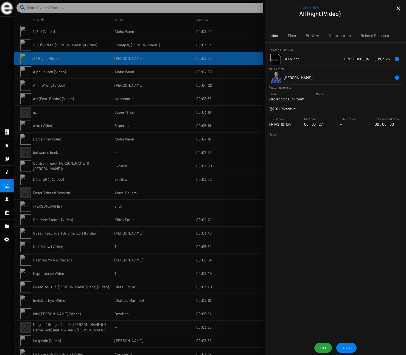
click at [354, 335] on div "Related Audio Track All Right FRU981100004 00:03:26 Main Artists Etienne de Cré…" at bounding box center [335, 192] width 141 height 299
click at [349, 346] on span "EXPORT" at bounding box center [347, 348] width 12 height 10
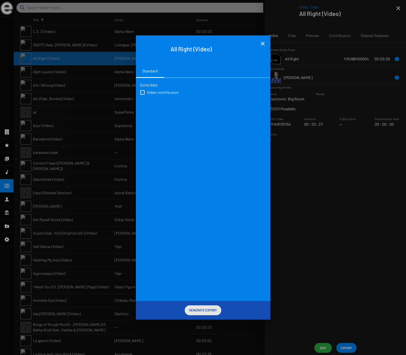
click at [200, 308] on span "Generate Export" at bounding box center [203, 310] width 28 height 10
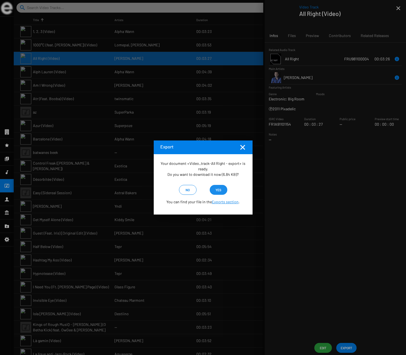
click at [220, 188] on span "yes" at bounding box center [219, 190] width 6 height 10
click at [67, 152] on div at bounding box center [203, 177] width 406 height 355
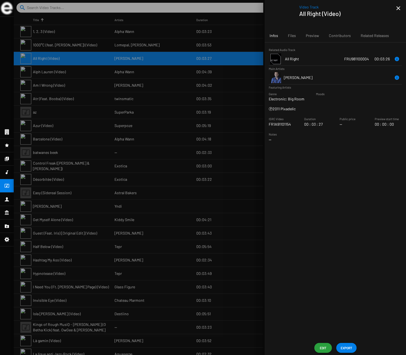
click at [6, 199] on icon at bounding box center [7, 199] width 4 height 4
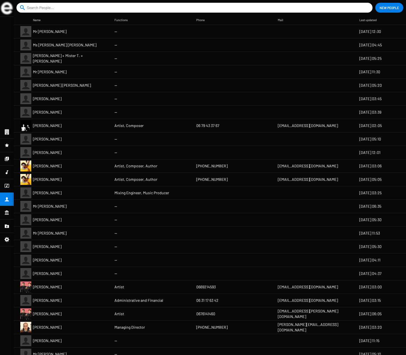
click at [59, 168] on span "Mr Quentin Arcache" at bounding box center [47, 165] width 29 height 5
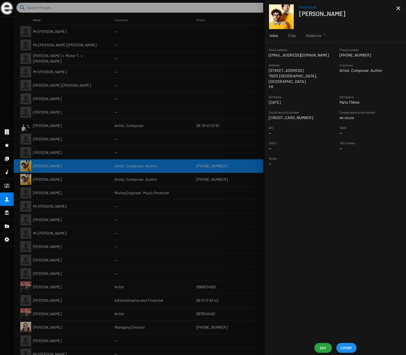
click at [346, 348] on span "EXPORT" at bounding box center [347, 348] width 12 height 10
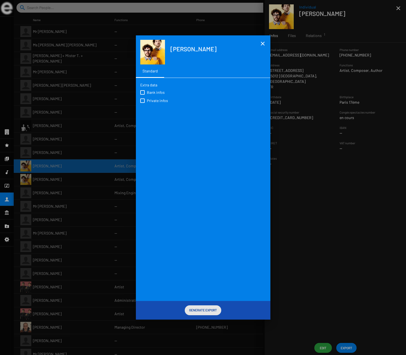
click at [200, 308] on span "Generate Export" at bounding box center [203, 310] width 28 height 10
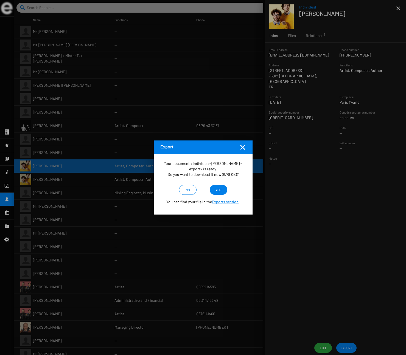
drag, startPoint x: 219, startPoint y: 189, endPoint x: 145, endPoint y: 184, distance: 73.5
click at [218, 189] on span "yes" at bounding box center [219, 190] width 6 height 10
click at [8, 211] on div at bounding box center [203, 177] width 406 height 355
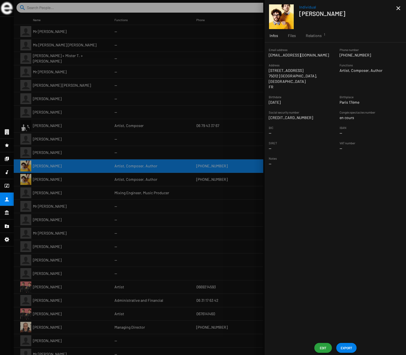
click at [8, 213] on icon at bounding box center [7, 213] width 4 height 4
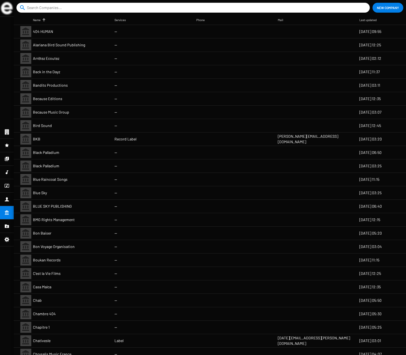
click at [78, 60] on mat-cell "Arrêtez Ecoutez" at bounding box center [74, 58] width 82 height 13
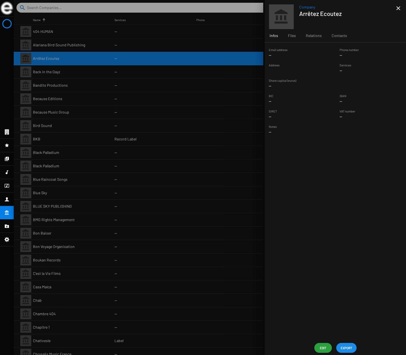
click at [347, 349] on span "EXPORT" at bounding box center [347, 348] width 12 height 10
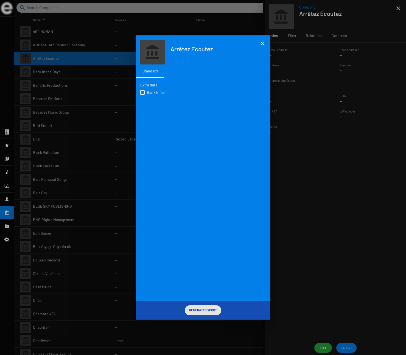
click at [210, 307] on span "Generate Export" at bounding box center [203, 310] width 28 height 10
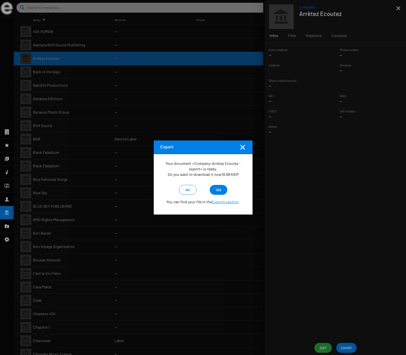
drag, startPoint x: 221, startPoint y: 188, endPoint x: 208, endPoint y: 185, distance: 13.3
click at [221, 188] on span "yes" at bounding box center [219, 190] width 6 height 10
click at [59, 40] on div at bounding box center [203, 177] width 406 height 355
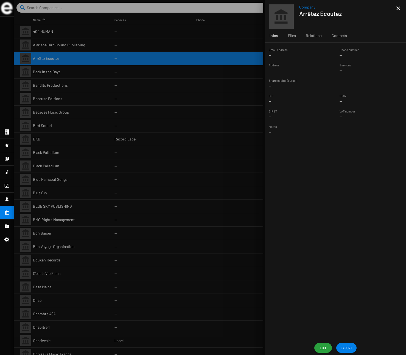
click at [74, 32] on div at bounding box center [210, 177] width 392 height 355
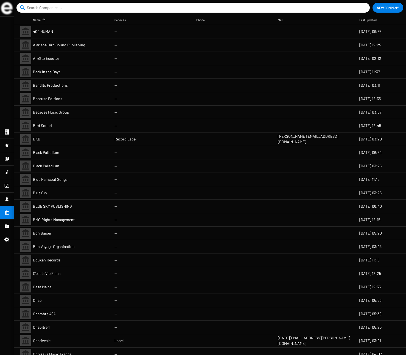
click at [7, 158] on icon at bounding box center [6, 159] width 5 height 7
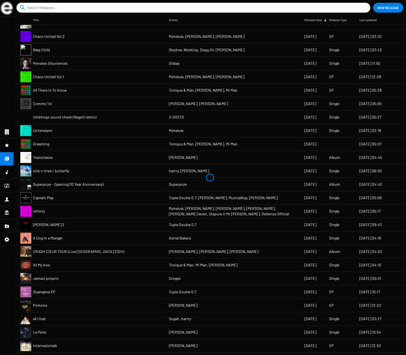
scroll to position [332, 0]
click at [73, 145] on mat-cell "Dreaming" at bounding box center [101, 143] width 136 height 13
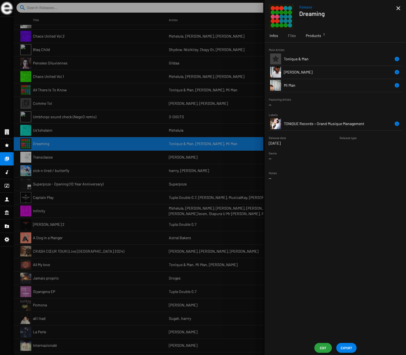
click at [316, 39] on div "Products 1" at bounding box center [313, 35] width 25 height 13
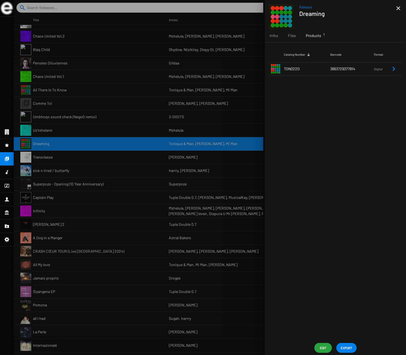
click at [314, 69] on td "TON022D" at bounding box center [307, 68] width 46 height 13
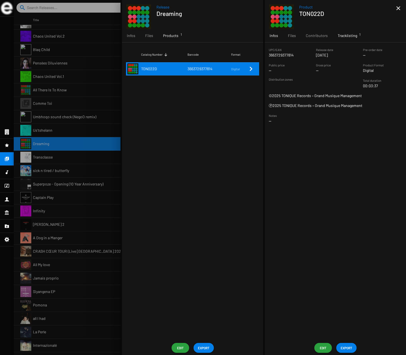
click at [351, 35] on span "Tracklisting 1" at bounding box center [347, 35] width 19 height 5
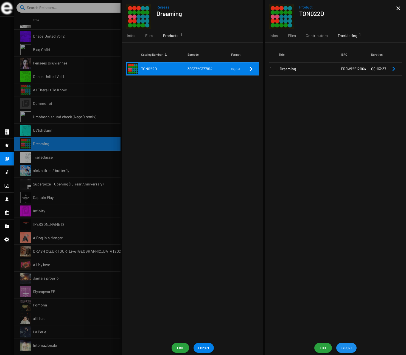
click at [348, 350] on span "EXPORT" at bounding box center [347, 348] width 12 height 10
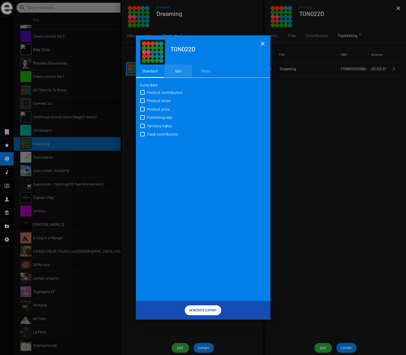
click at [180, 69] on div "Idol" at bounding box center [178, 70] width 6 height 5
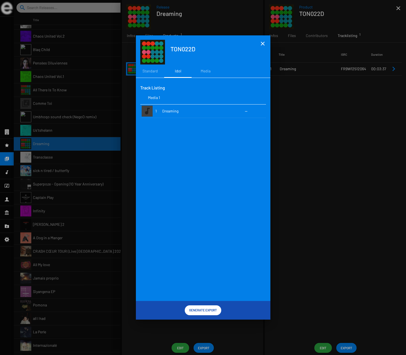
click at [249, 111] on td "--" at bounding box center [255, 111] width 21 height 13
click at [246, 112] on span "--" at bounding box center [246, 111] width 3 height 5
drag, startPoint x: 238, startPoint y: 111, endPoint x: 185, endPoint y: 109, distance: 53.0
click at [200, 109] on tr "1 Dreaming --" at bounding box center [203, 111] width 126 height 13
drag, startPoint x: 181, startPoint y: 109, endPoint x: 206, endPoint y: 110, distance: 25.0
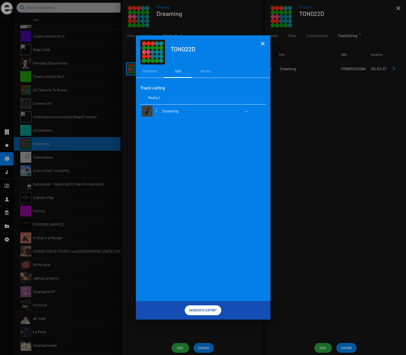
click at [181, 109] on td "Dreaming" at bounding box center [203, 111] width 83 height 13
click at [261, 45] on mat-icon "close" at bounding box center [263, 43] width 7 height 7
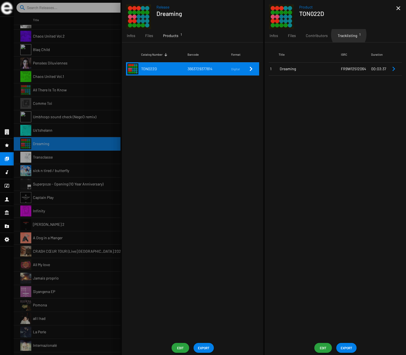
click at [348, 35] on span "Tracklisting 1" at bounding box center [347, 35] width 19 height 5
click at [348, 73] on td "FR9W12512064" at bounding box center [356, 68] width 30 height 13
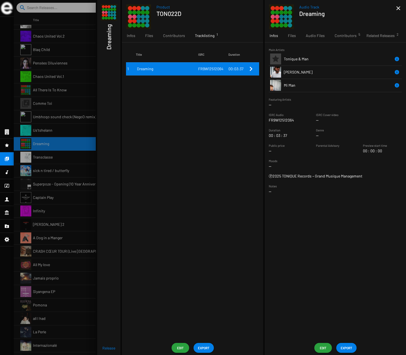
click at [322, 349] on span "Edit" at bounding box center [323, 348] width 9 height 10
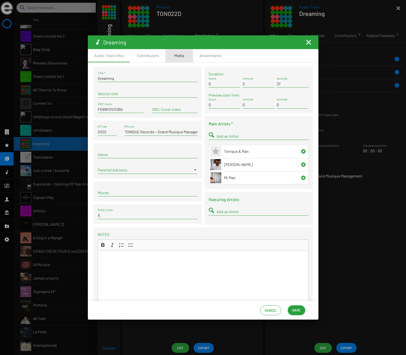
click at [178, 57] on div "Media" at bounding box center [179, 55] width 10 height 5
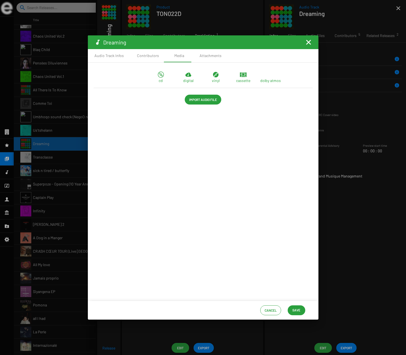
click at [308, 41] on mat-icon "Fermer la fenêtre" at bounding box center [308, 42] width 7 height 7
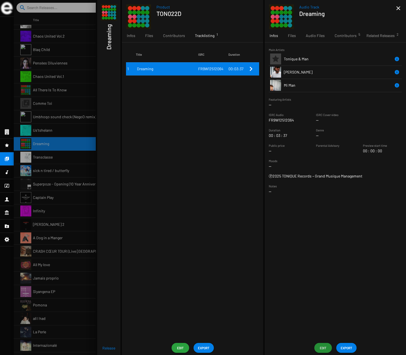
drag, startPoint x: 51, startPoint y: 157, endPoint x: 54, endPoint y: 166, distance: 9.9
click at [51, 157] on div at bounding box center [210, 177] width 392 height 355
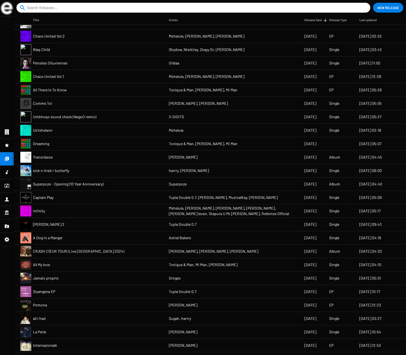
click at [55, 213] on mat-cell "Infinity" at bounding box center [101, 211] width 136 height 13
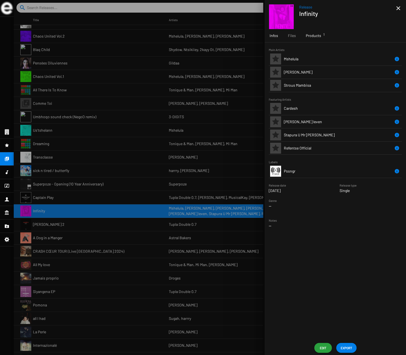
click at [320, 35] on span "Products 1" at bounding box center [313, 35] width 15 height 5
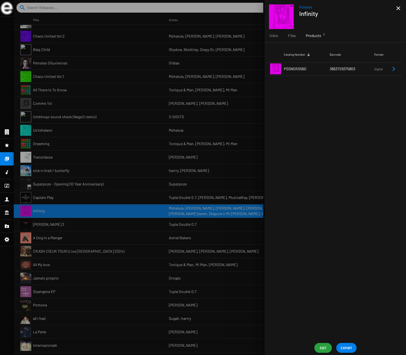
click at [324, 66] on td "PSSNGR056D" at bounding box center [307, 68] width 46 height 13
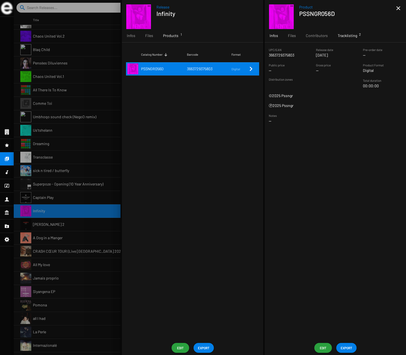
click at [355, 36] on span "Tracklisting 2" at bounding box center [347, 35] width 19 height 5
click at [344, 72] on td "FR9W12519340" at bounding box center [356, 68] width 30 height 13
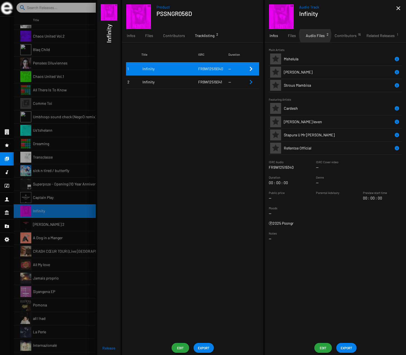
click at [315, 35] on span "Audio Files 2" at bounding box center [315, 35] width 19 height 5
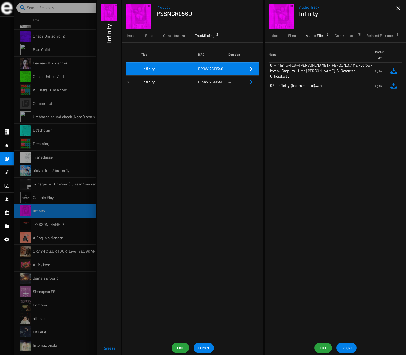
click at [169, 83] on span "Infinity" at bounding box center [171, 81] width 56 height 5
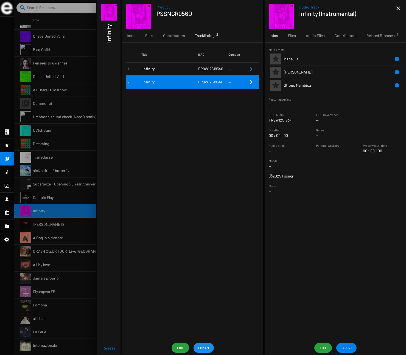
click at [206, 348] on span "EXPORT" at bounding box center [204, 348] width 12 height 10
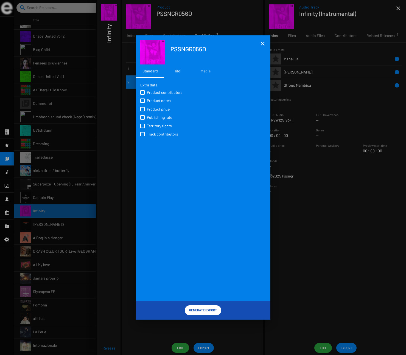
click at [179, 71] on div "Idol" at bounding box center [178, 70] width 6 height 5
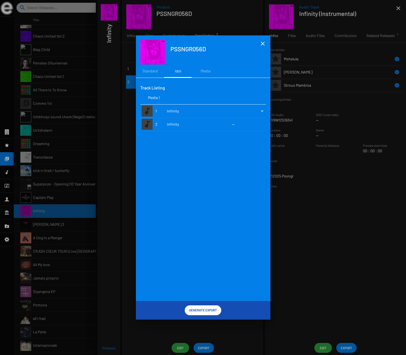
click at [261, 111] on div at bounding box center [262, 111] width 3 height 1
click at [250, 111] on span "Digital" at bounding box center [245, 111] width 11 height 12
click at [202, 235] on div "1 Infinity 2 Infinity --" at bounding box center [203, 203] width 126 height 196
click at [209, 311] on span "Generate Export" at bounding box center [203, 310] width 28 height 10
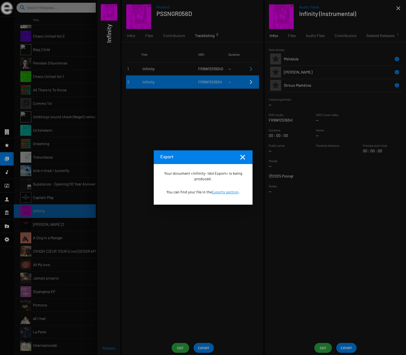
click at [221, 124] on div at bounding box center [203, 177] width 406 height 355
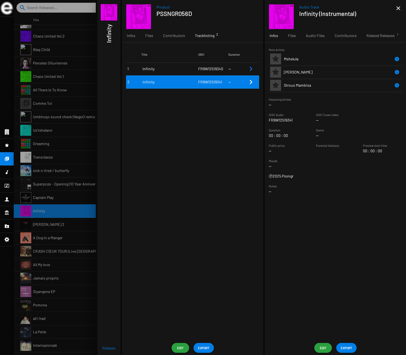
click at [63, 204] on div at bounding box center [210, 177] width 392 height 355
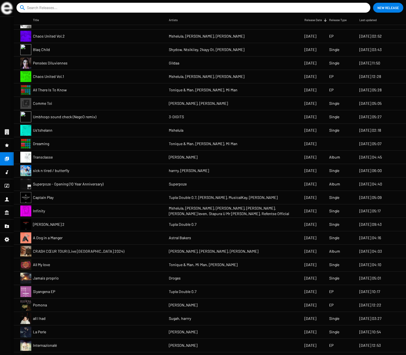
click at [52, 239] on span "A Dog in a Manger" at bounding box center [48, 237] width 30 height 5
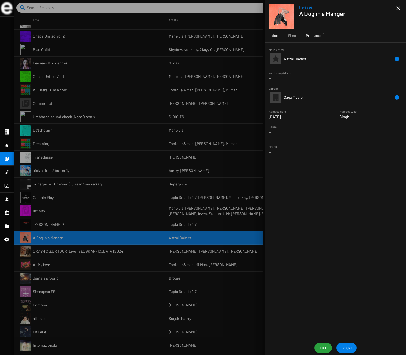
click at [315, 36] on span "Products 1" at bounding box center [313, 35] width 15 height 5
click at [310, 68] on td "SM008D" at bounding box center [311, 68] width 54 height 13
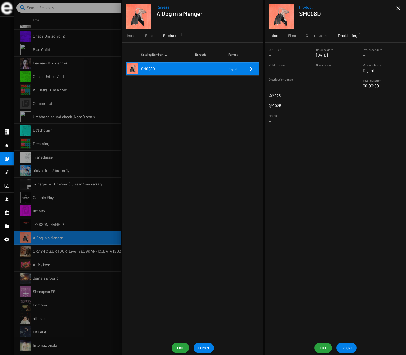
click at [352, 35] on span "Tracklisting 1" at bounding box center [347, 35] width 19 height 5
click at [323, 67] on span "A Dog in a Manger" at bounding box center [308, 68] width 65 height 5
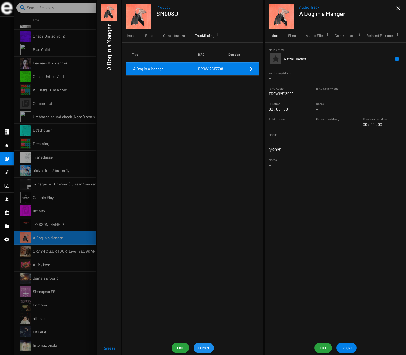
click at [207, 348] on span "EXPORT" at bounding box center [204, 348] width 12 height 10
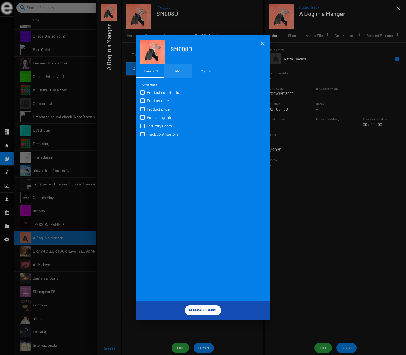
click at [178, 71] on div "Idol" at bounding box center [178, 70] width 6 height 5
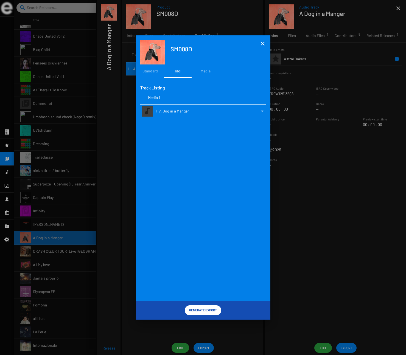
click at [261, 111] on div at bounding box center [262, 111] width 3 height 1
click at [261, 111] on span "Digital" at bounding box center [261, 111] width 11 height 12
click at [208, 312] on span "Generate Export" at bounding box center [203, 310] width 28 height 10
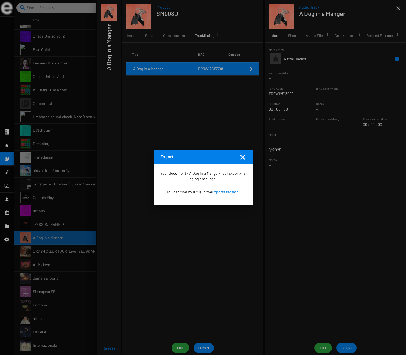
click at [242, 157] on mat-icon "Fermer la fenêtre" at bounding box center [242, 157] width 7 height 7
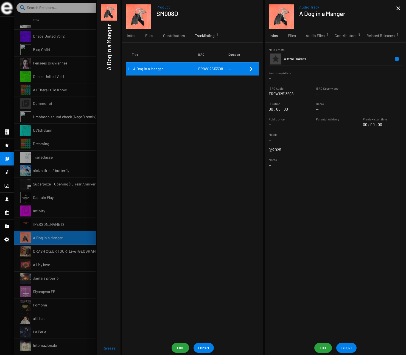
click at [4, 226] on icon at bounding box center [6, 226] width 5 height 7
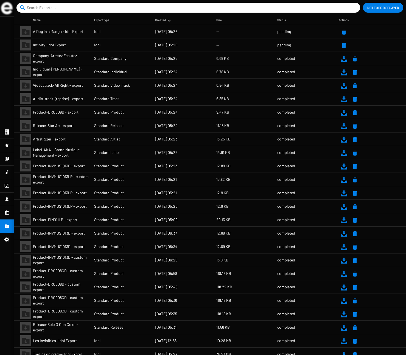
click at [233, 48] on mat-table "Name Export type Created Size Status Actions A Dog in a Manger- Idol Export Ido…" at bounding box center [210, 185] width 392 height 340
click at [96, 41] on mat-table "Name Export type Created Size Status Actions A Dog in a Manger- Idol Export Ido…" at bounding box center [210, 185] width 392 height 340
click at [8, 145] on icon at bounding box center [7, 145] width 4 height 4
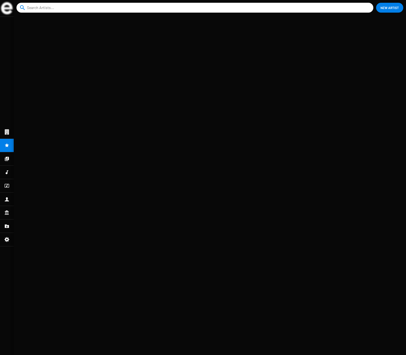
click at [8, 226] on icon at bounding box center [7, 226] width 4 height 3
click at [9, 198] on icon at bounding box center [6, 199] width 5 height 7
click at [7, 225] on icon at bounding box center [6, 226] width 5 height 7
click at [5, 5] on img at bounding box center [7, 8] width 12 height 12
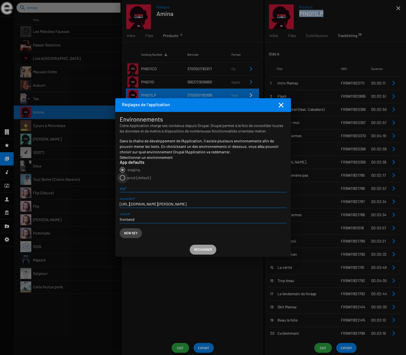
click at [134, 177] on span "prod [default]" at bounding box center [138, 177] width 23 height 5
click at [122, 181] on input "prod [default]" at bounding box center [122, 181] width 0 height 0
radio input "true"
click at [202, 250] on span "Recharger" at bounding box center [203, 250] width 18 height 10
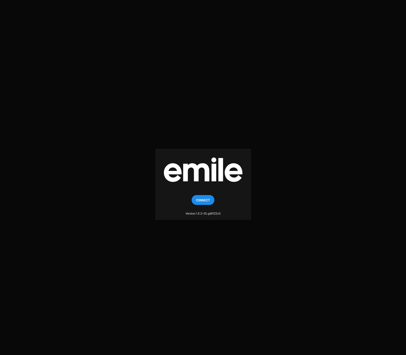
click at [201, 201] on span "Connect" at bounding box center [203, 200] width 14 height 10
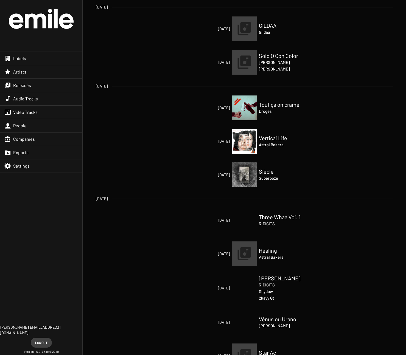
click at [245, 105] on img at bounding box center [244, 108] width 25 height 25
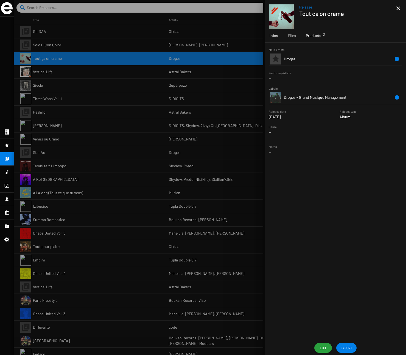
click at [314, 40] on div "Products 3" at bounding box center [313, 35] width 25 height 13
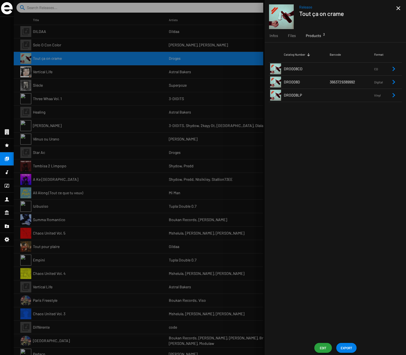
click at [299, 70] on span "DRO008CD" at bounding box center [293, 68] width 19 height 5
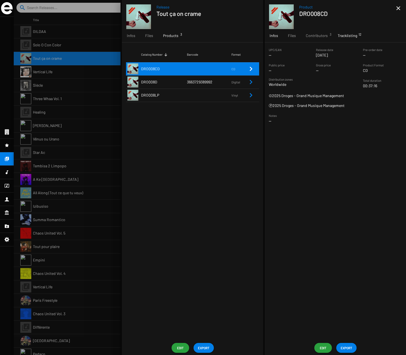
click at [359, 34] on div "Tracklisting 12" at bounding box center [347, 35] width 29 height 13
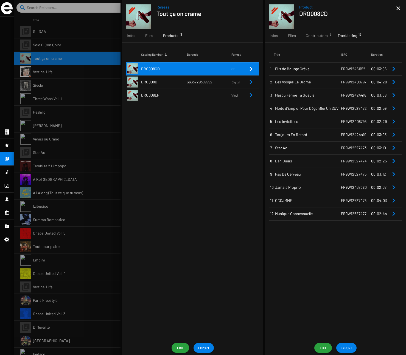
click at [362, 69] on span "FR9W12451152" at bounding box center [353, 68] width 24 height 5
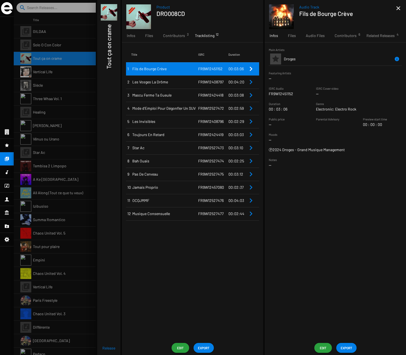
click at [78, 176] on div at bounding box center [210, 177] width 392 height 355
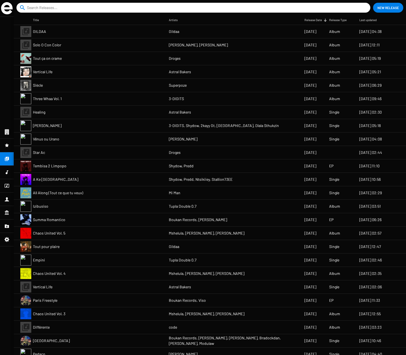
click at [57, 223] on mat-cell "Summa Romantico" at bounding box center [101, 219] width 136 height 13
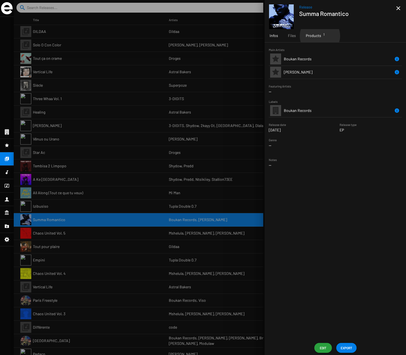
click at [320, 36] on span "Products 1" at bounding box center [313, 35] width 15 height 5
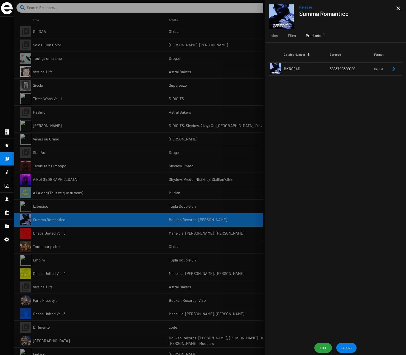
click at [334, 67] on span "3663729388056" at bounding box center [343, 68] width 26 height 5
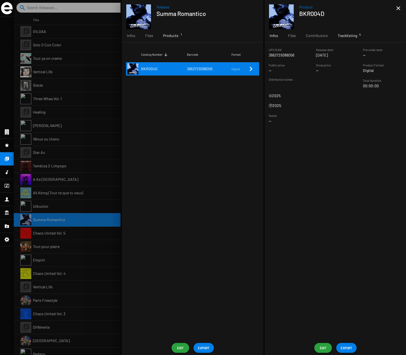
click at [350, 33] on span "Tracklisting 4" at bounding box center [347, 35] width 19 height 5
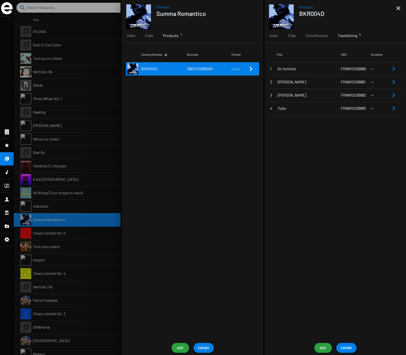
click at [298, 65] on td "So Hotchie" at bounding box center [309, 68] width 65 height 13
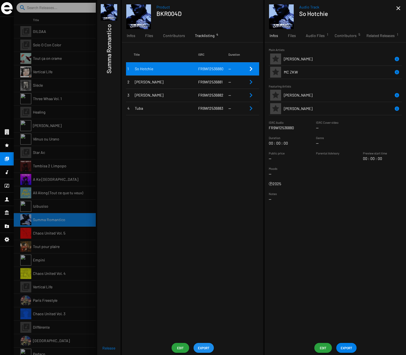
click at [206, 347] on span "EXPORT" at bounding box center [204, 348] width 12 height 10
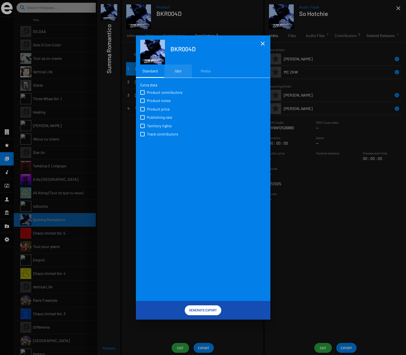
click at [175, 71] on div "Idol" at bounding box center [178, 70] width 6 height 5
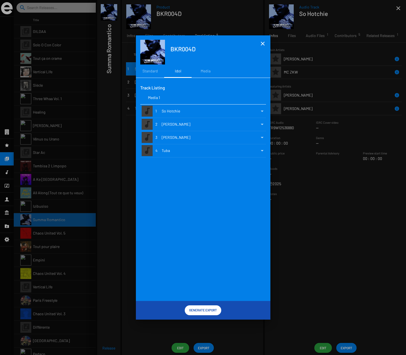
click at [263, 111] on div at bounding box center [262, 111] width 3 height 1
click at [258, 112] on span "Digital" at bounding box center [262, 111] width 11 height 12
click at [262, 125] on div at bounding box center [262, 124] width 5 height 5
click at [256, 125] on div "Digital" at bounding box center [257, 125] width 19 height 12
click at [263, 139] on div at bounding box center [262, 137] width 5 height 5
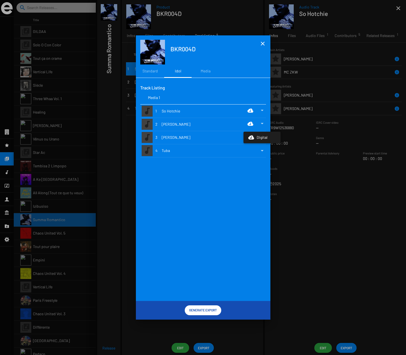
click at [255, 138] on div "Digital" at bounding box center [257, 138] width 19 height 12
click at [260, 150] on div at bounding box center [262, 150] width 5 height 5
drag, startPoint x: 255, startPoint y: 152, endPoint x: 244, endPoint y: 175, distance: 25.9
click at [255, 152] on div "Digital" at bounding box center [257, 151] width 19 height 12
click at [208, 311] on span "Generate Export" at bounding box center [203, 310] width 28 height 10
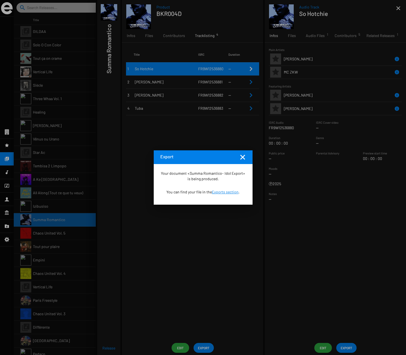
click at [225, 193] on link "Exports section" at bounding box center [225, 192] width 27 height 5
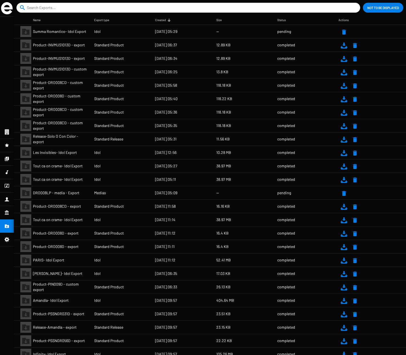
click at [9, 160] on div at bounding box center [7, 158] width 14 height 13
click at [238, 33] on mat-table "Name Export type Created Size Status Actions Summa Romantico- Idol Export Idol …" at bounding box center [210, 185] width 392 height 340
click at [6, 8] on img at bounding box center [7, 8] width 12 height 12
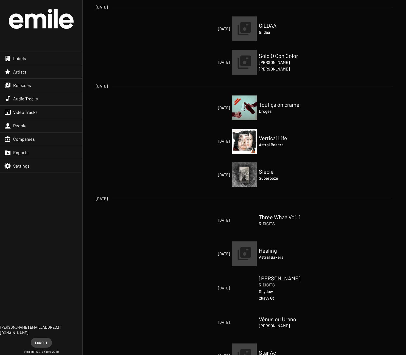
click at [24, 85] on span "Releases" at bounding box center [22, 85] width 18 height 5
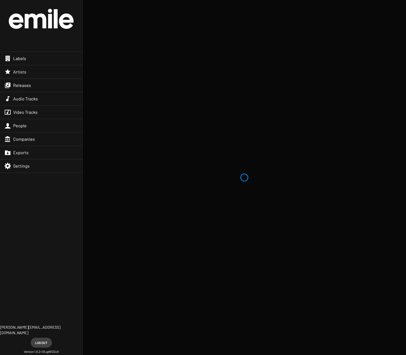
click at [31, 151] on div "Exports" at bounding box center [41, 152] width 82 height 13
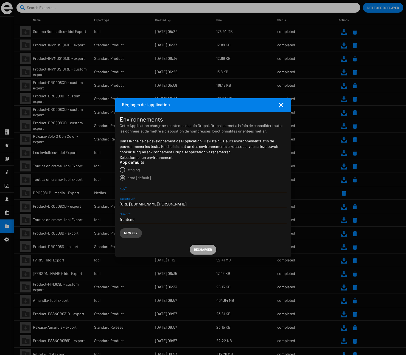
click at [134, 169] on span "staging" at bounding box center [133, 170] width 12 height 5
click at [122, 173] on input "staging" at bounding box center [122, 173] width 0 height 0
radio input "true"
click at [201, 248] on span "Recharger" at bounding box center [203, 250] width 18 height 10
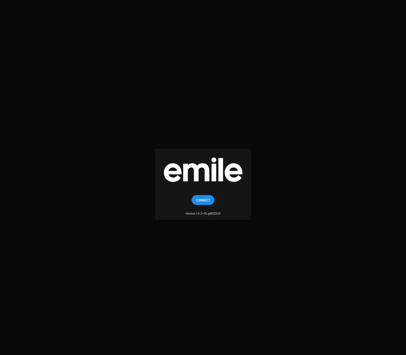
click at [206, 200] on span "Connect" at bounding box center [203, 200] width 14 height 10
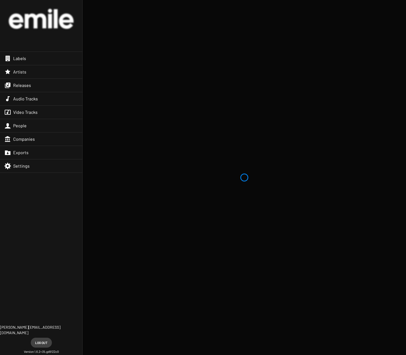
click at [30, 153] on div "Exports" at bounding box center [41, 152] width 82 height 13
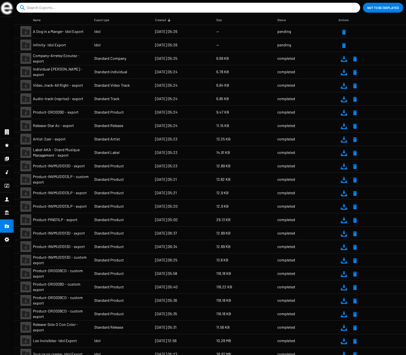
click at [246, 32] on mat-table "Name Export type Created Size Status Actions A Dog in a Manger- Idol Export Ido…" at bounding box center [210, 185] width 392 height 340
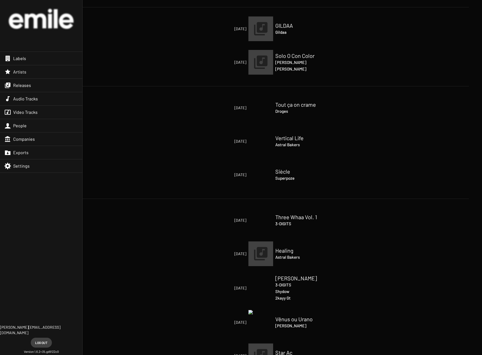
click at [27, 86] on span "Releases" at bounding box center [22, 85] width 18 height 5
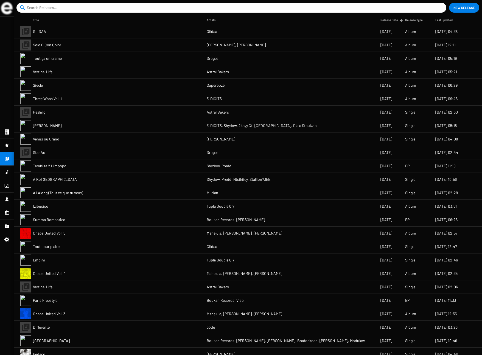
click at [69, 45] on mat-cell "Solo O Con Color" at bounding box center [120, 44] width 174 height 13
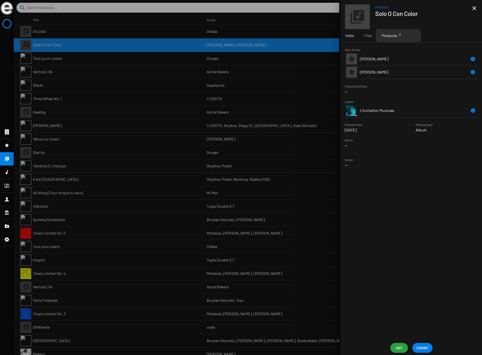
click at [398, 36] on div "Products 2" at bounding box center [389, 35] width 25 height 13
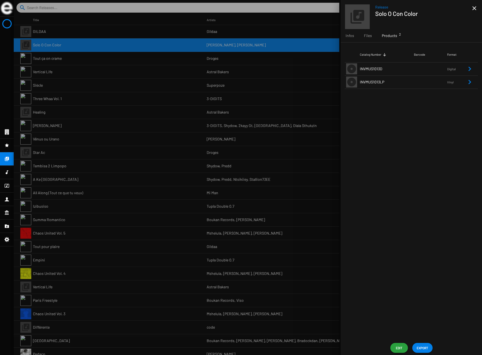
click at [381, 80] on span "INVMUS1013LP" at bounding box center [372, 82] width 24 height 5
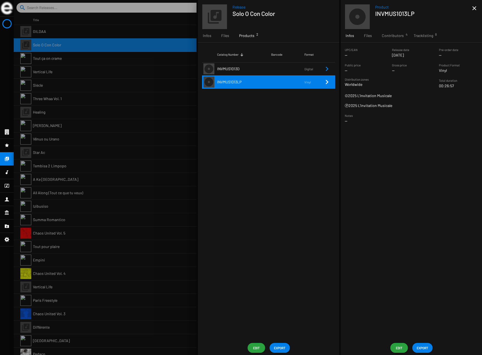
click at [425, 348] on span "EXPORT" at bounding box center [423, 348] width 12 height 10
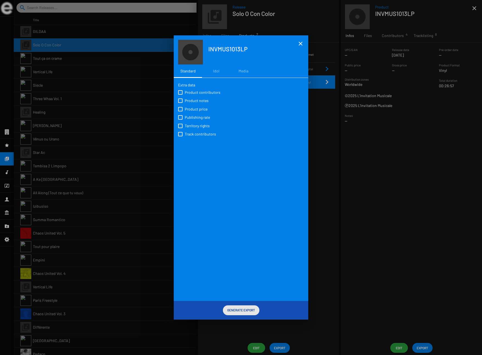
click at [242, 311] on span "Generate Export" at bounding box center [241, 310] width 28 height 10
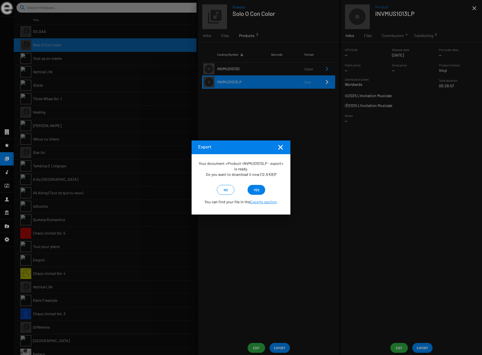
click at [257, 190] on span "yes" at bounding box center [257, 190] width 6 height 10
click at [425, 347] on div at bounding box center [241, 177] width 482 height 355
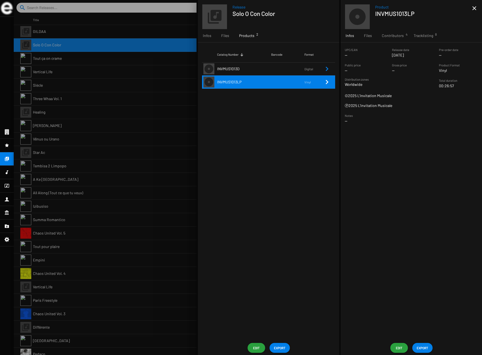
click at [424, 347] on span "EXPORT" at bounding box center [423, 348] width 12 height 10
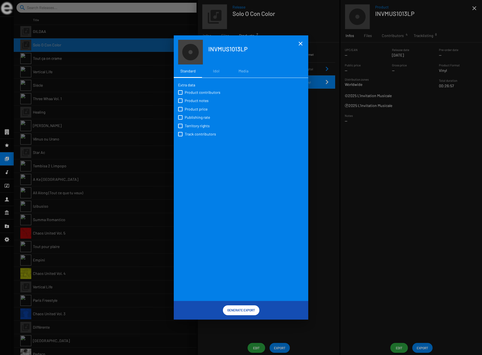
click at [193, 91] on span "Product contributors" at bounding box center [203, 92] width 36 height 5
click at [180, 95] on input "Product contributors" at bounding box center [180, 95] width 0 height 0
checkbox input "true"
click at [191, 99] on span "Product notes" at bounding box center [197, 100] width 24 height 5
click at [180, 103] on input "Product notes" at bounding box center [180, 103] width 0 height 0
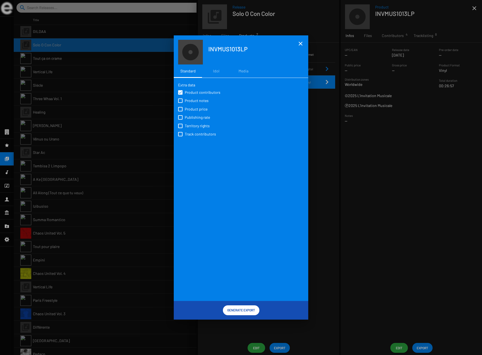
checkbox input "true"
drag, startPoint x: 190, startPoint y: 110, endPoint x: 190, endPoint y: 118, distance: 8.2
click at [190, 110] on span "Product price" at bounding box center [196, 109] width 23 height 5
click at [180, 112] on input "Product price" at bounding box center [180, 112] width 0 height 0
checkbox input "true"
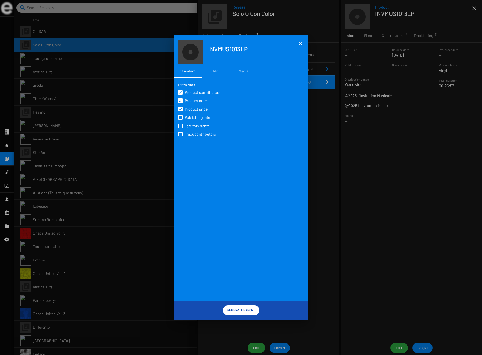
click at [190, 119] on span "Publishing rate" at bounding box center [197, 117] width 25 height 5
click at [180, 120] on input "Publishing rate" at bounding box center [180, 120] width 0 height 0
checkbox input "true"
drag, startPoint x: 190, startPoint y: 125, endPoint x: 189, endPoint y: 130, distance: 5.0
click at [190, 125] on span "Territory rights" at bounding box center [197, 125] width 25 height 5
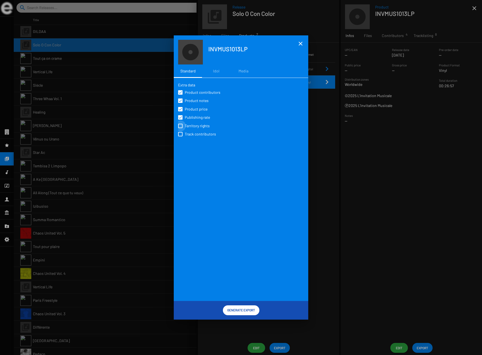
click at [180, 128] on input "Territory rights" at bounding box center [180, 128] width 0 height 0
checkbox input "true"
drag, startPoint x: 189, startPoint y: 133, endPoint x: 232, endPoint y: 164, distance: 53.3
click at [189, 133] on span "Track contributors" at bounding box center [200, 134] width 31 height 5
click at [180, 136] on input "Track contributors" at bounding box center [180, 136] width 0 height 0
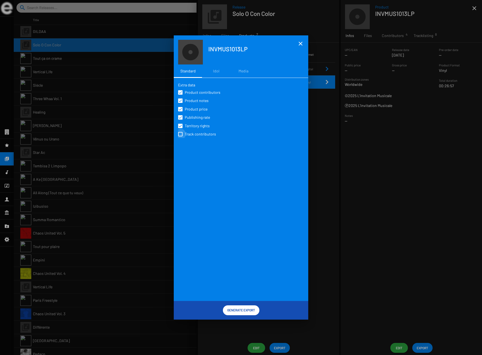
checkbox input "true"
click at [249, 310] on span "Generate Export" at bounding box center [241, 310] width 28 height 10
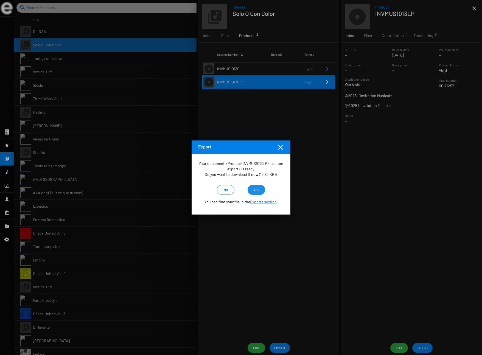
drag, startPoint x: 260, startPoint y: 192, endPoint x: 236, endPoint y: 179, distance: 26.4
click at [260, 192] on span "yes" at bounding box center [256, 190] width 9 height 10
